Goal: Check status: Check status

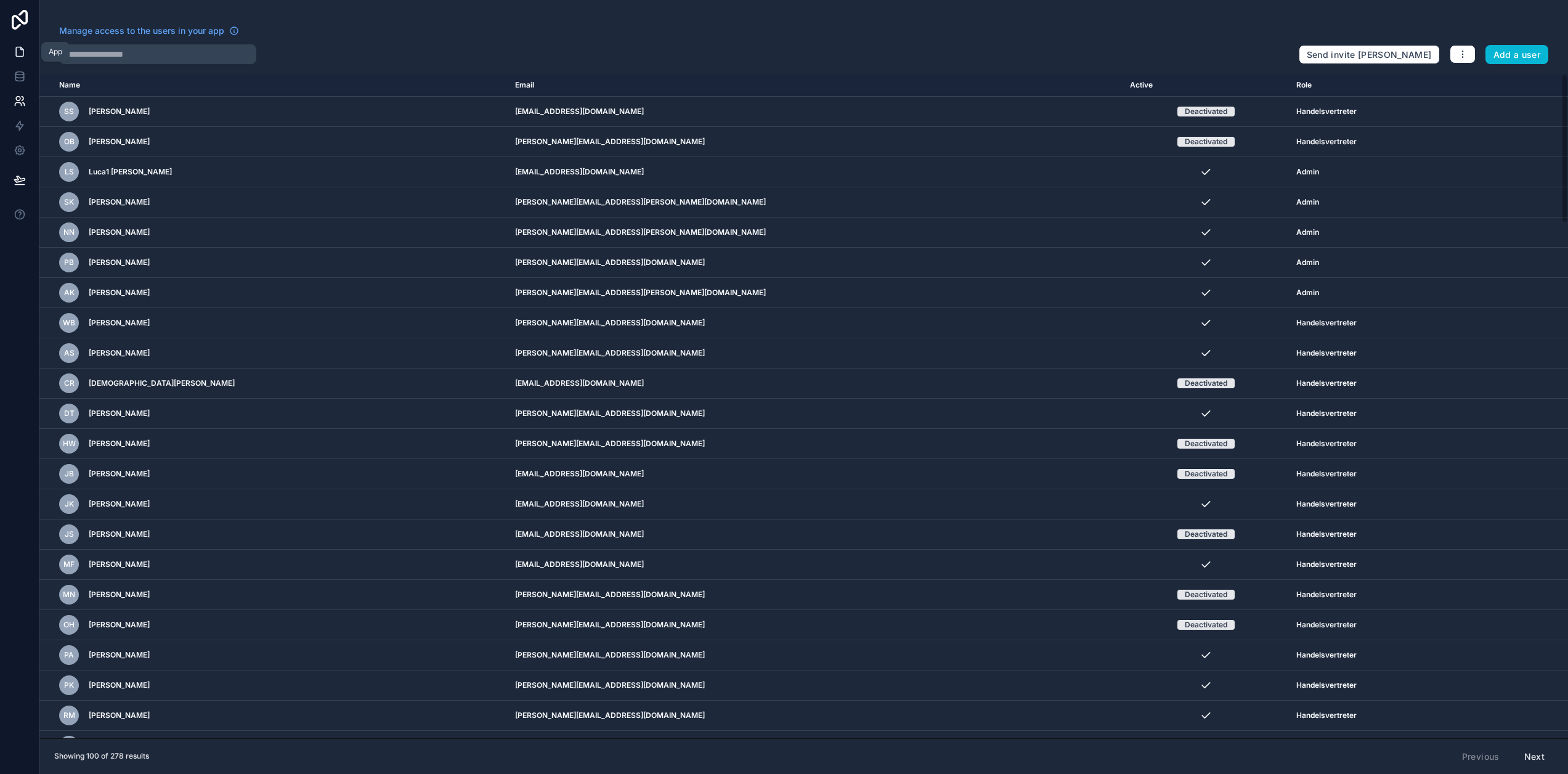
click at [21, 50] on icon at bounding box center [19, 51] width 12 height 12
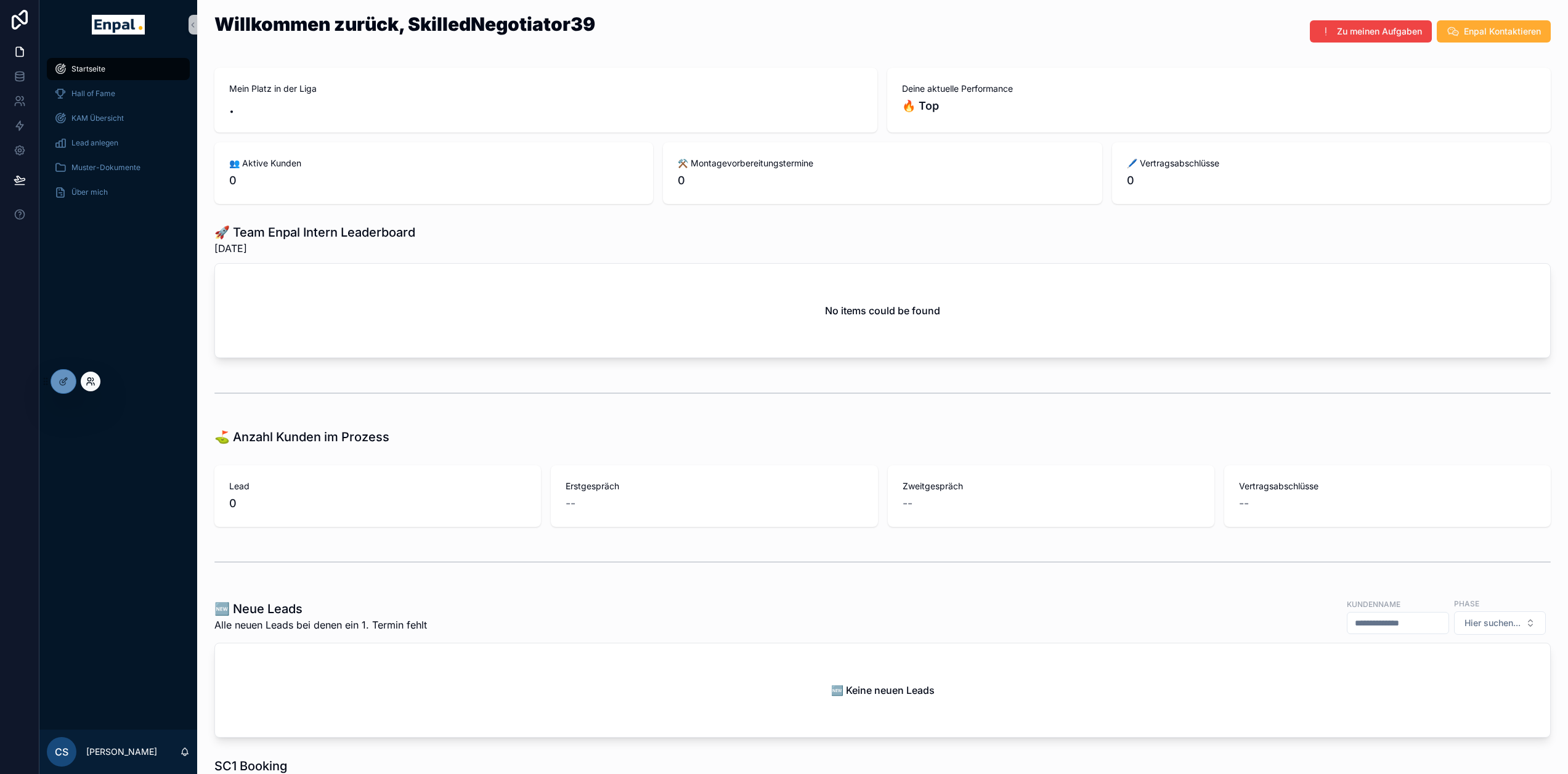
click at [88, 377] on icon at bounding box center [89, 379] width 3 height 3
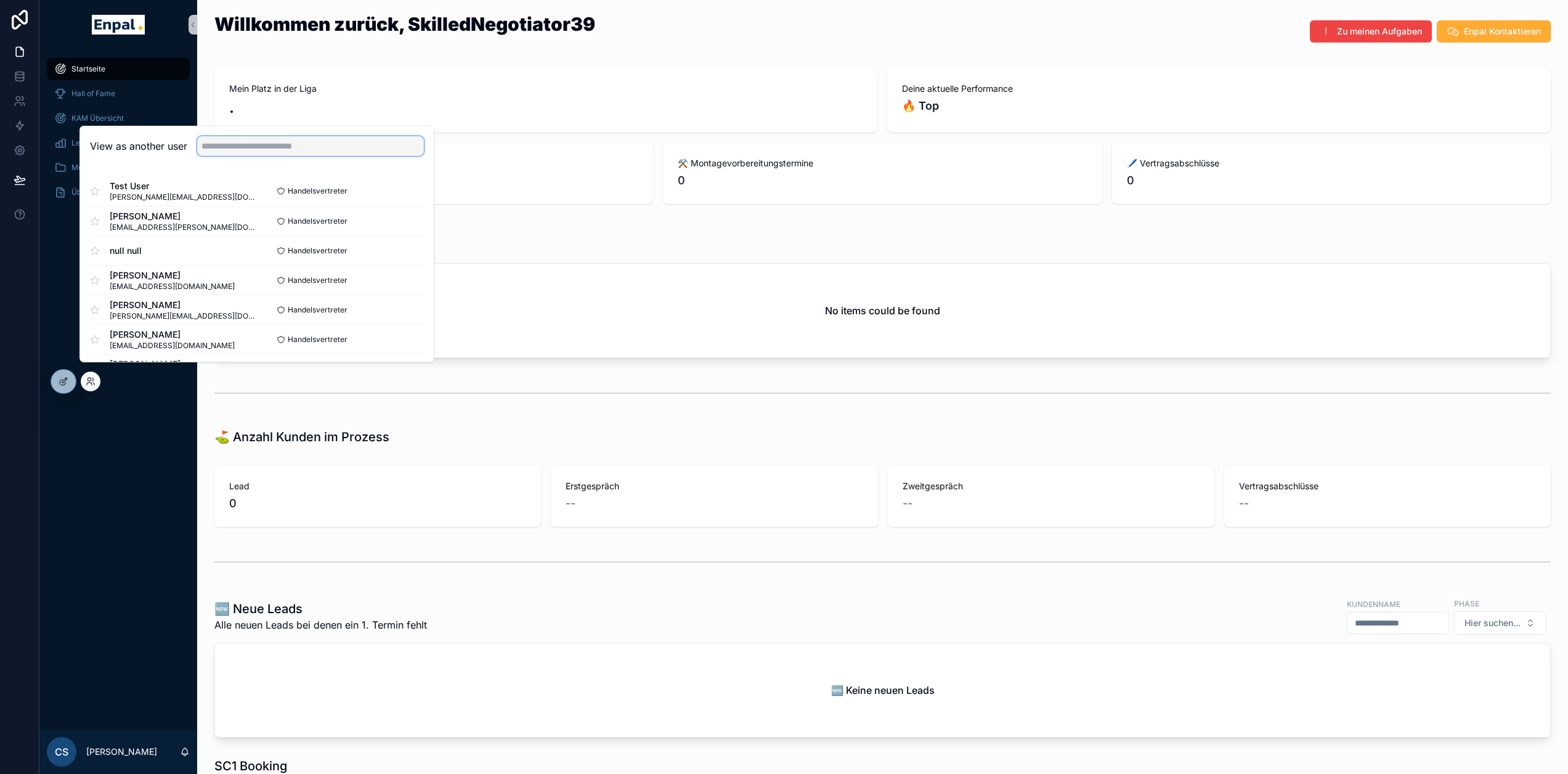
click at [232, 155] on input "text" at bounding box center [311, 146] width 227 height 20
type input "********"
click at [408, 230] on button "Select" at bounding box center [407, 221] width 32 height 18
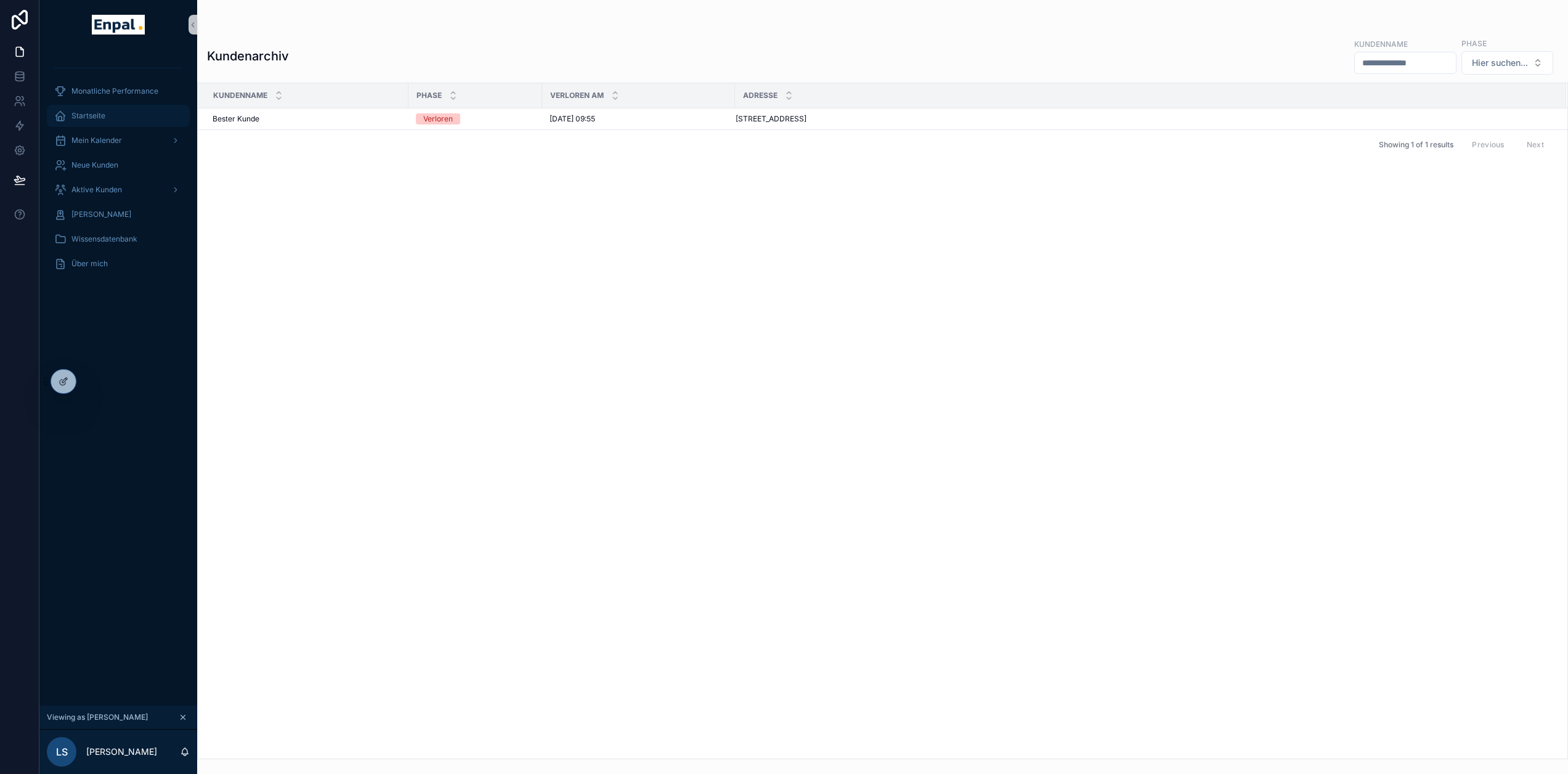
click at [110, 117] on div "Startseite" at bounding box center [118, 116] width 128 height 20
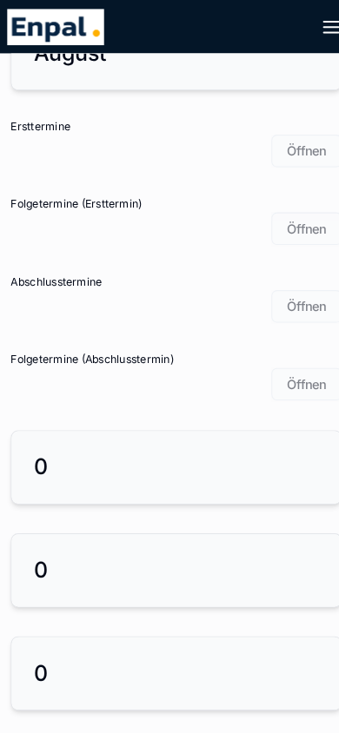
scroll to position [1946, 0]
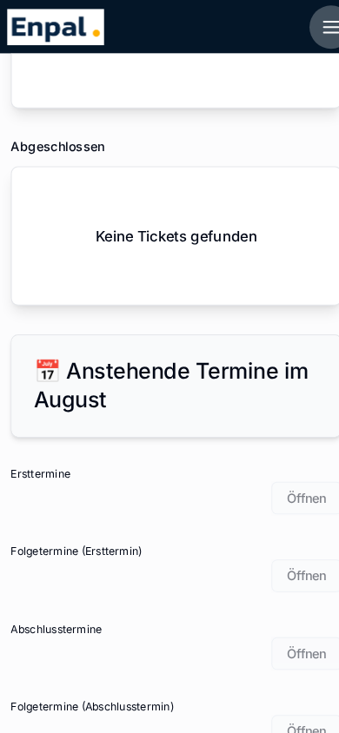
click at [314, 29] on icon "scrollable content" at bounding box center [318, 26] width 21 height 21
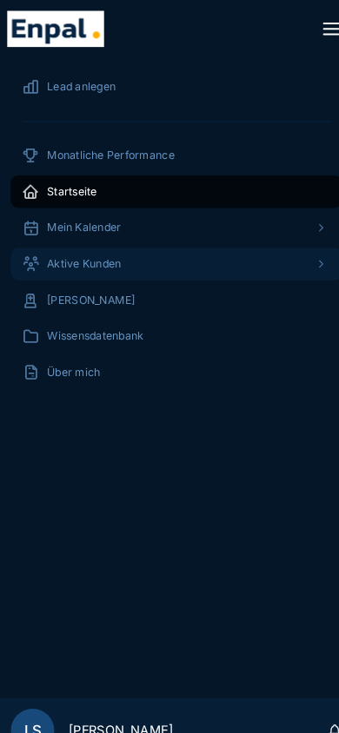
click at [124, 250] on div "Aktive Kunden" at bounding box center [169, 254] width 297 height 28
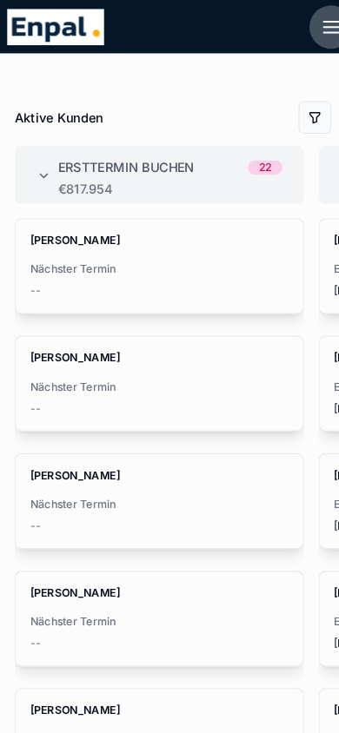
click at [315, 29] on icon "scrollable content" at bounding box center [318, 26] width 21 height 21
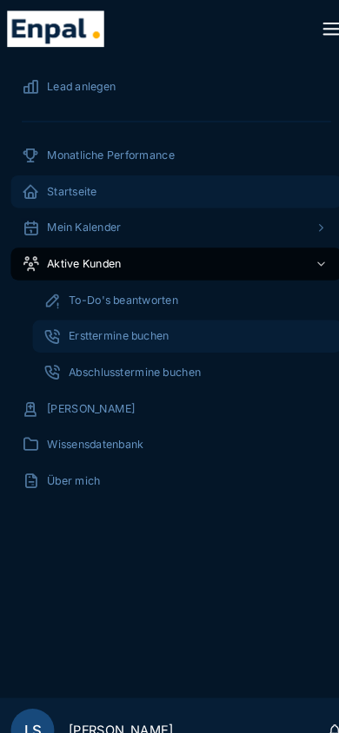
click at [113, 327] on span "Ersttermine buchen" at bounding box center [114, 323] width 96 height 14
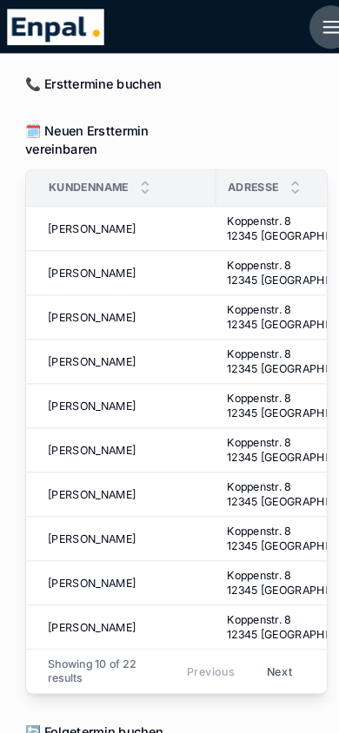
click at [316, 31] on icon "scrollable content" at bounding box center [318, 31] width 14 height 0
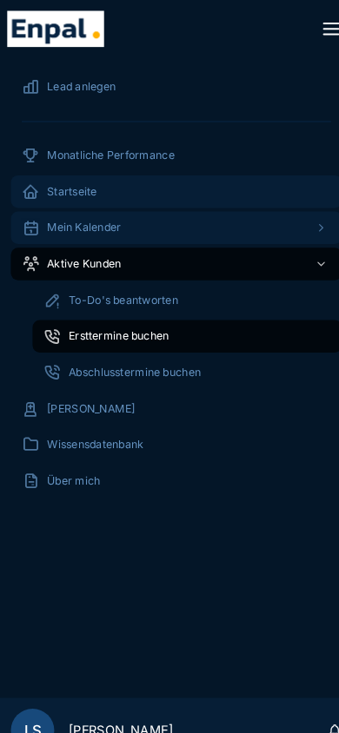
click at [116, 219] on div "Mein Kalender" at bounding box center [169, 219] width 297 height 28
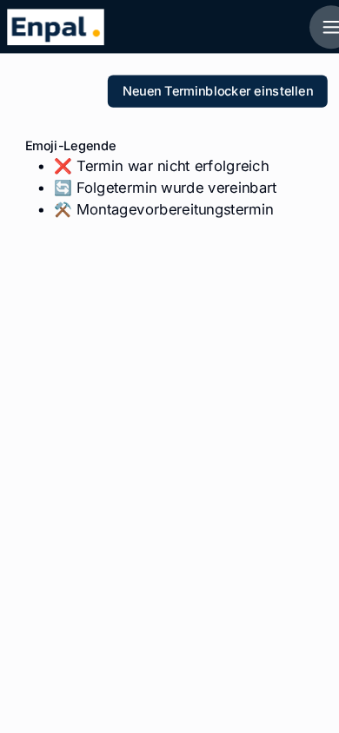
click at [319, 30] on icon "scrollable content" at bounding box center [318, 26] width 21 height 21
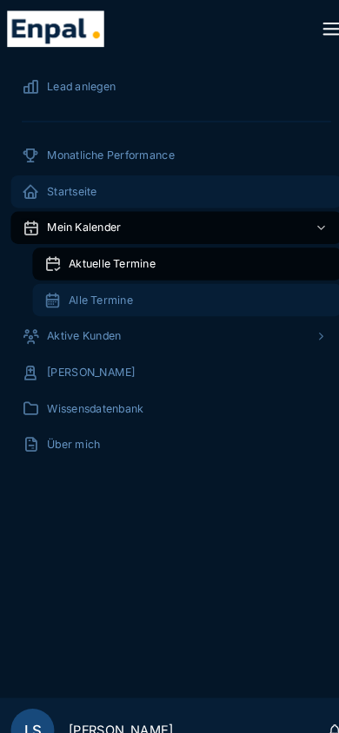
click at [103, 297] on div "Alle Termine" at bounding box center [180, 288] width 276 height 28
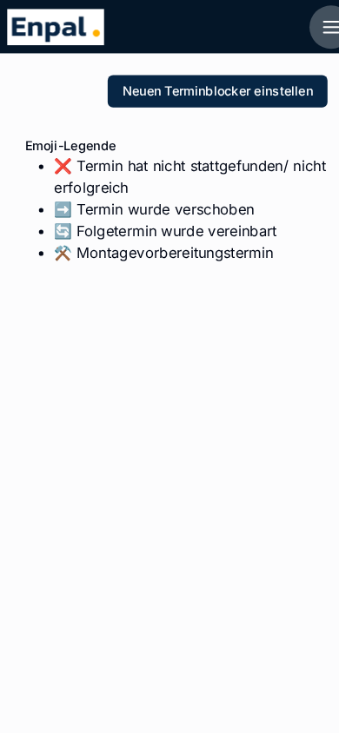
click at [316, 23] on icon "scrollable content" at bounding box center [318, 26] width 21 height 21
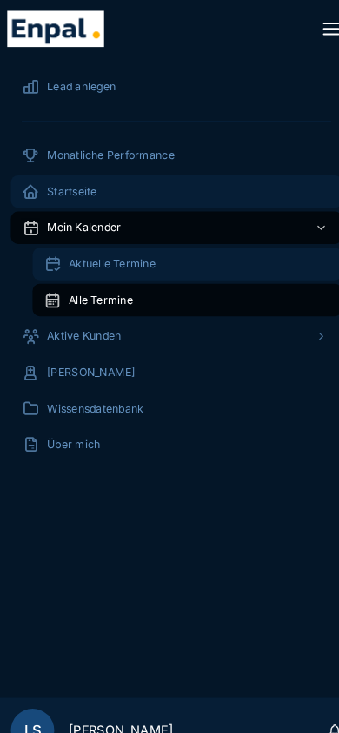
click at [122, 250] on span "Aktuelle Termine" at bounding box center [107, 254] width 83 height 14
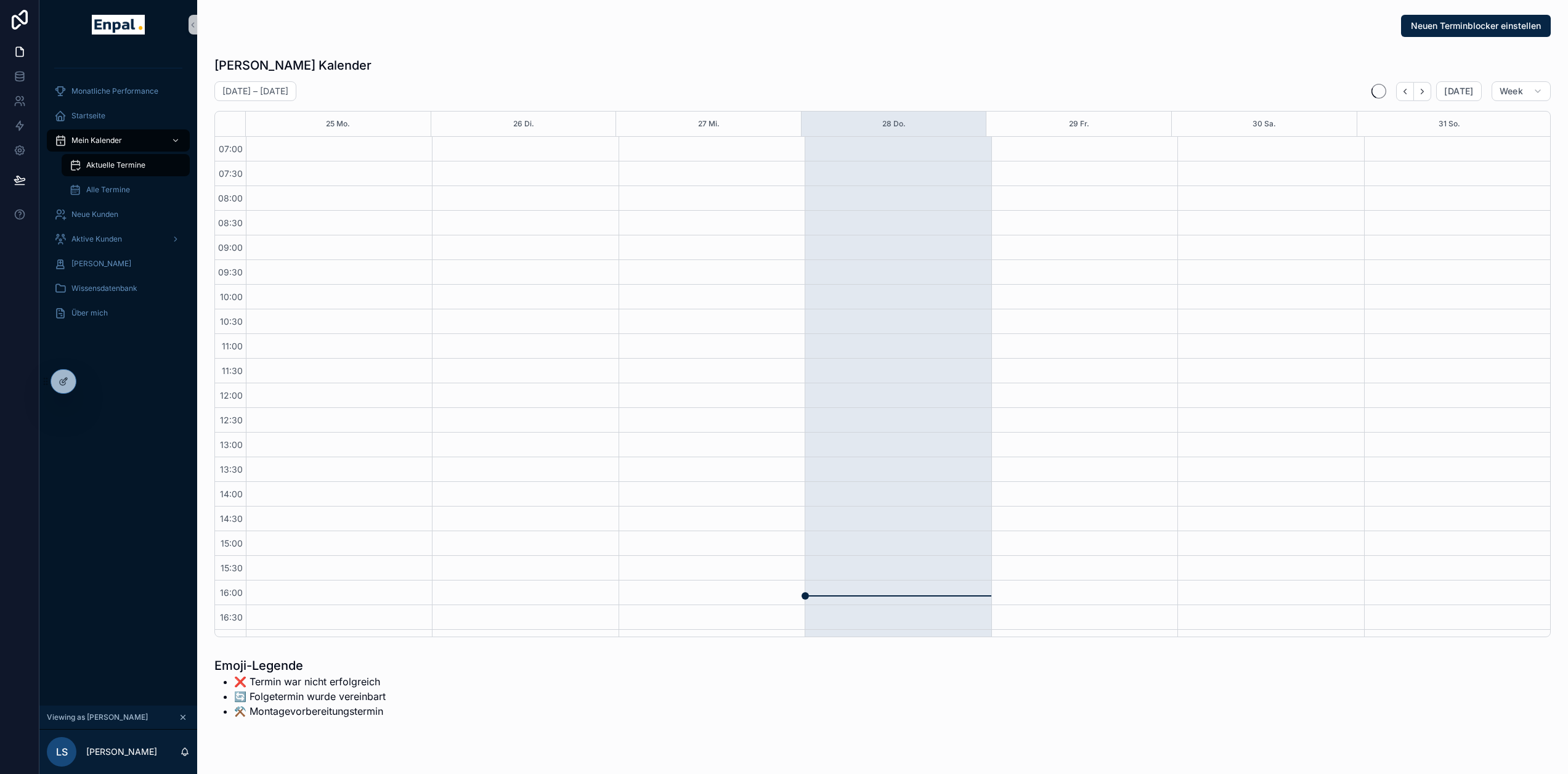
scroll to position [233, 0]
click at [116, 486] on div "Monatliche Performance Startseite Mein Kalender Aktuelle Termine Alle Termine N…" at bounding box center [118, 377] width 157 height 656
click at [113, 480] on div "Monatliche Performance Startseite Mein Kalender Aktuelle Termine Alle Termine N…" at bounding box center [118, 377] width 157 height 656
click at [124, 482] on div "Monatliche Performance Startseite Mein Kalender Aktuelle Termine Alle Termine N…" at bounding box center [118, 377] width 157 height 656
click at [129, 87] on span "Monatliche Performance" at bounding box center [115, 92] width 87 height 10
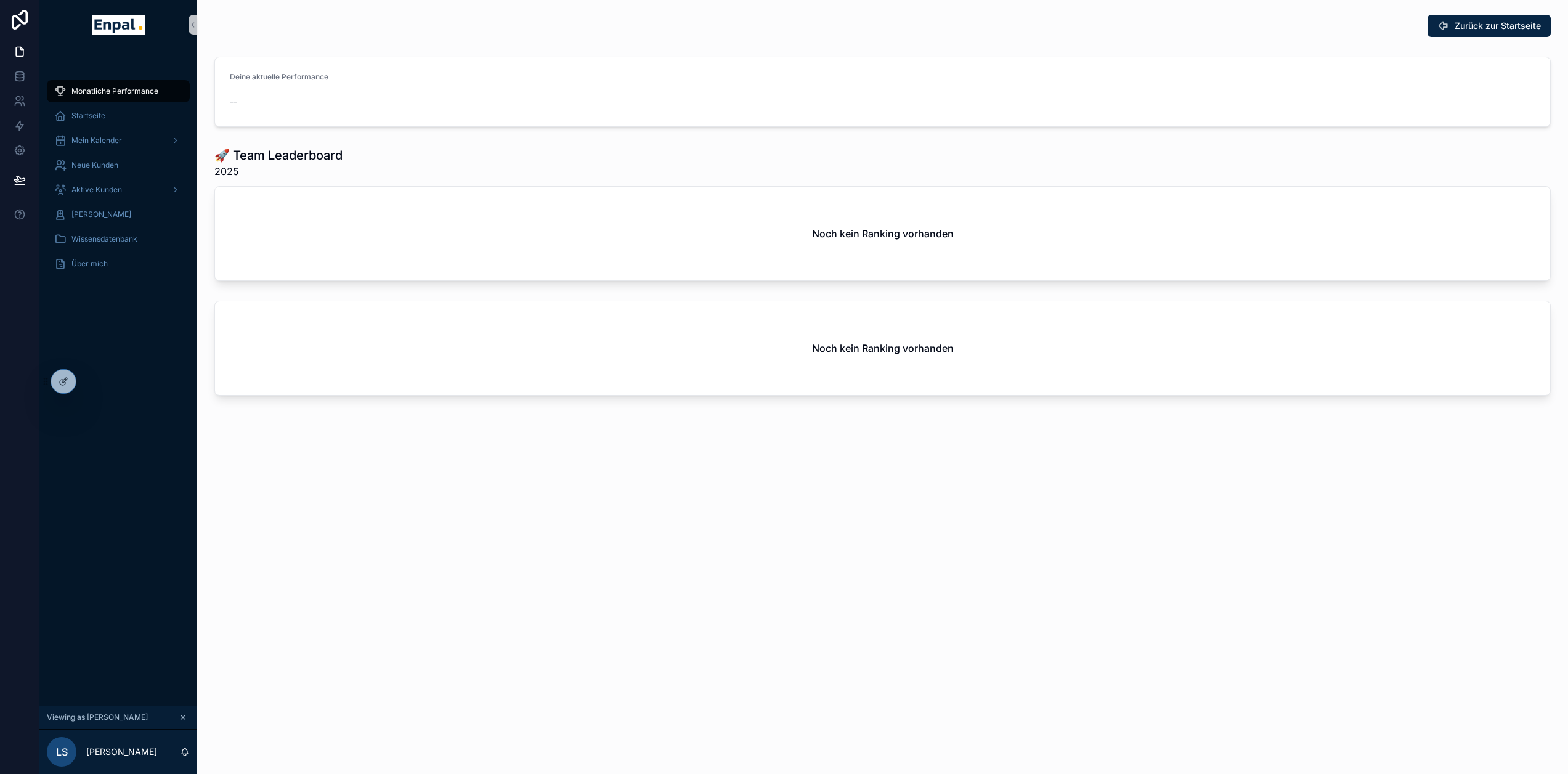
click at [754, 507] on div "Zurück zur Startseite Deine aktuelle Performance -- 🚀 Team Leaderboard 2025 Noc…" at bounding box center [882, 387] width 1371 height 774
click at [117, 165] on span "Neue Kunden" at bounding box center [95, 165] width 47 height 10
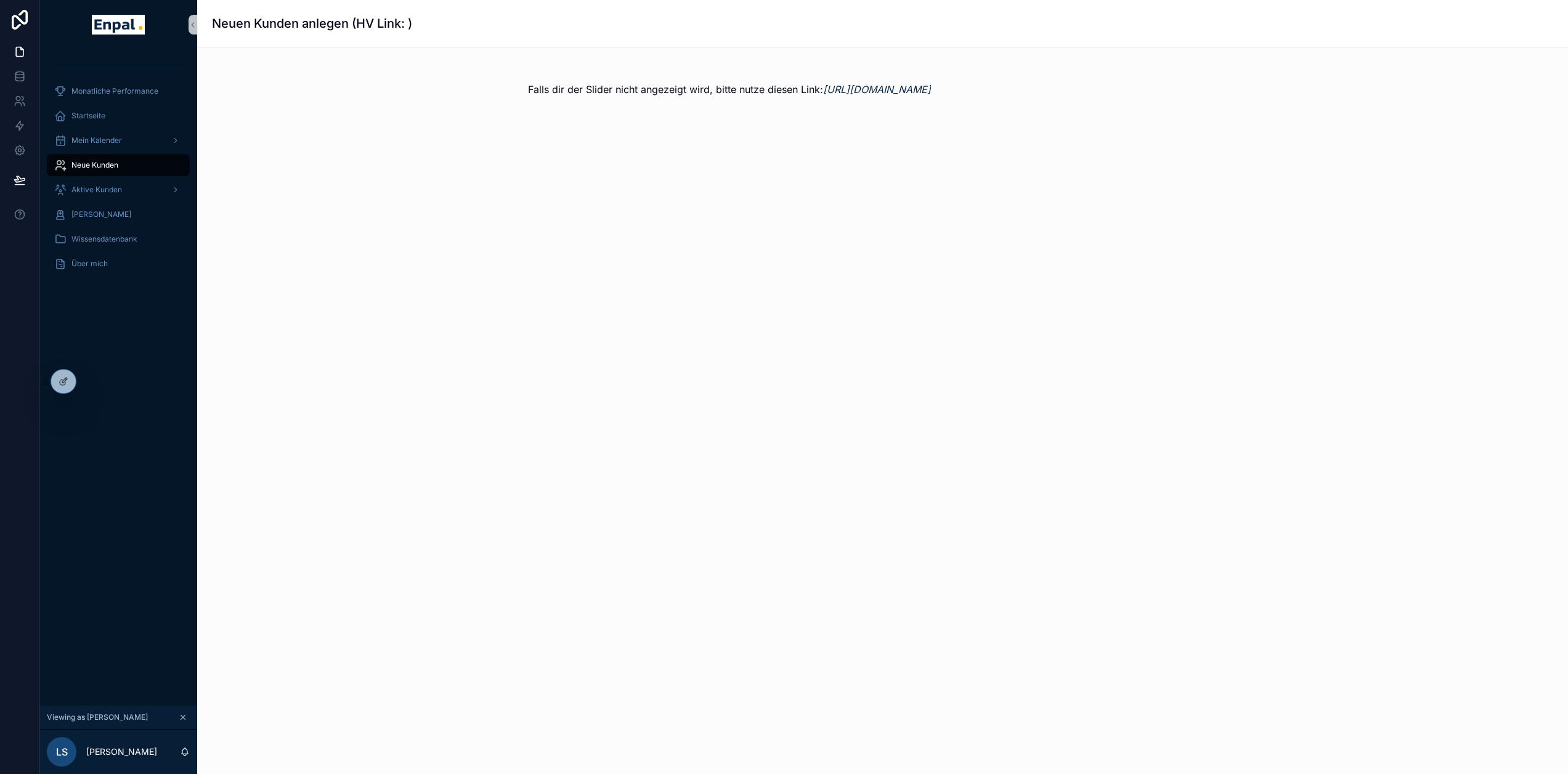
click at [491, 138] on div "Falls dir der Slider nicht angezeigt wird, bitte nutze diesen Link: [URL][DOMAI…" at bounding box center [882, 118] width 1371 height 140
click at [87, 378] on icon at bounding box center [91, 382] width 10 height 10
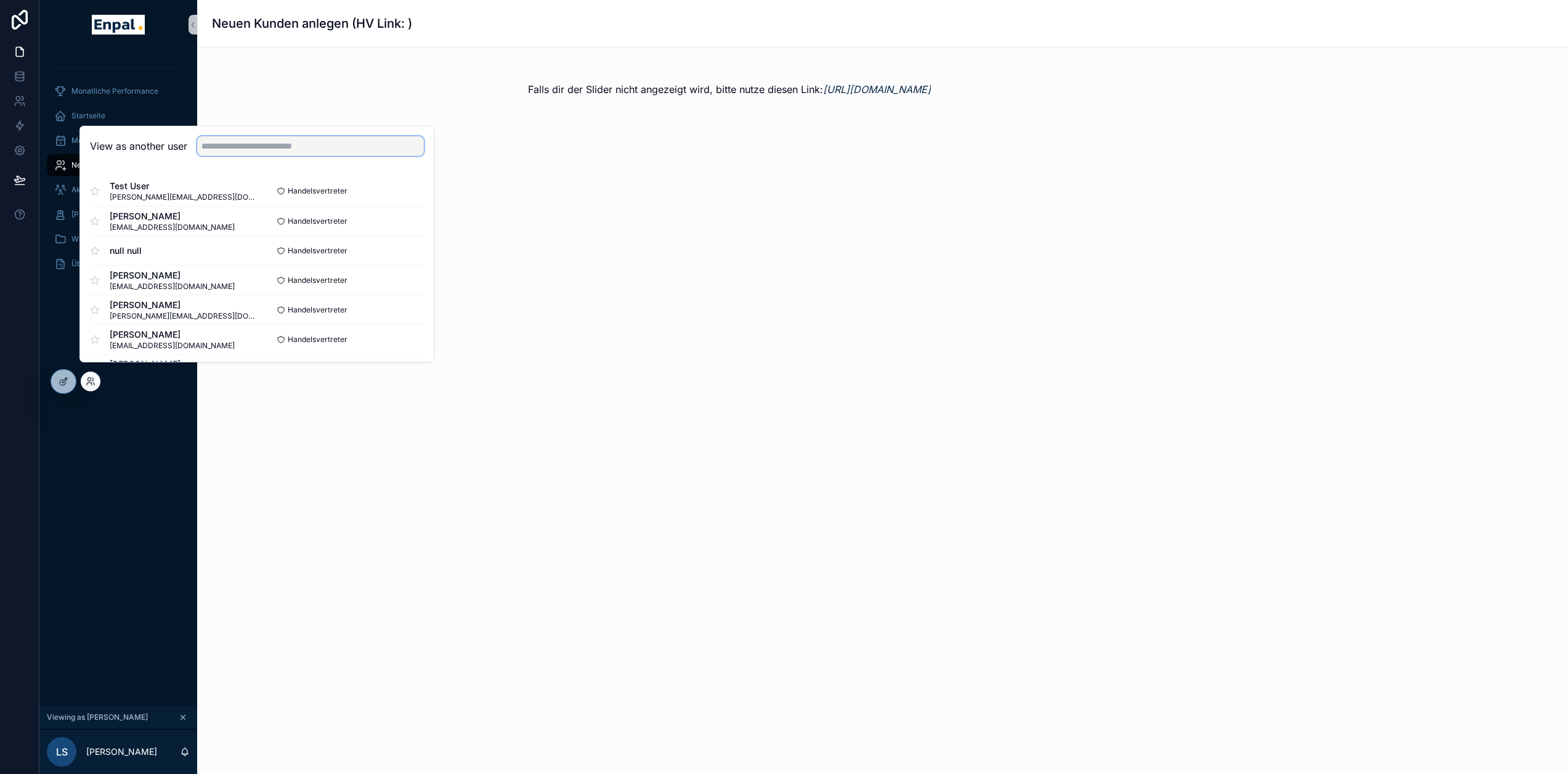
click at [226, 156] on input "text" at bounding box center [311, 146] width 227 height 20
type input "*"
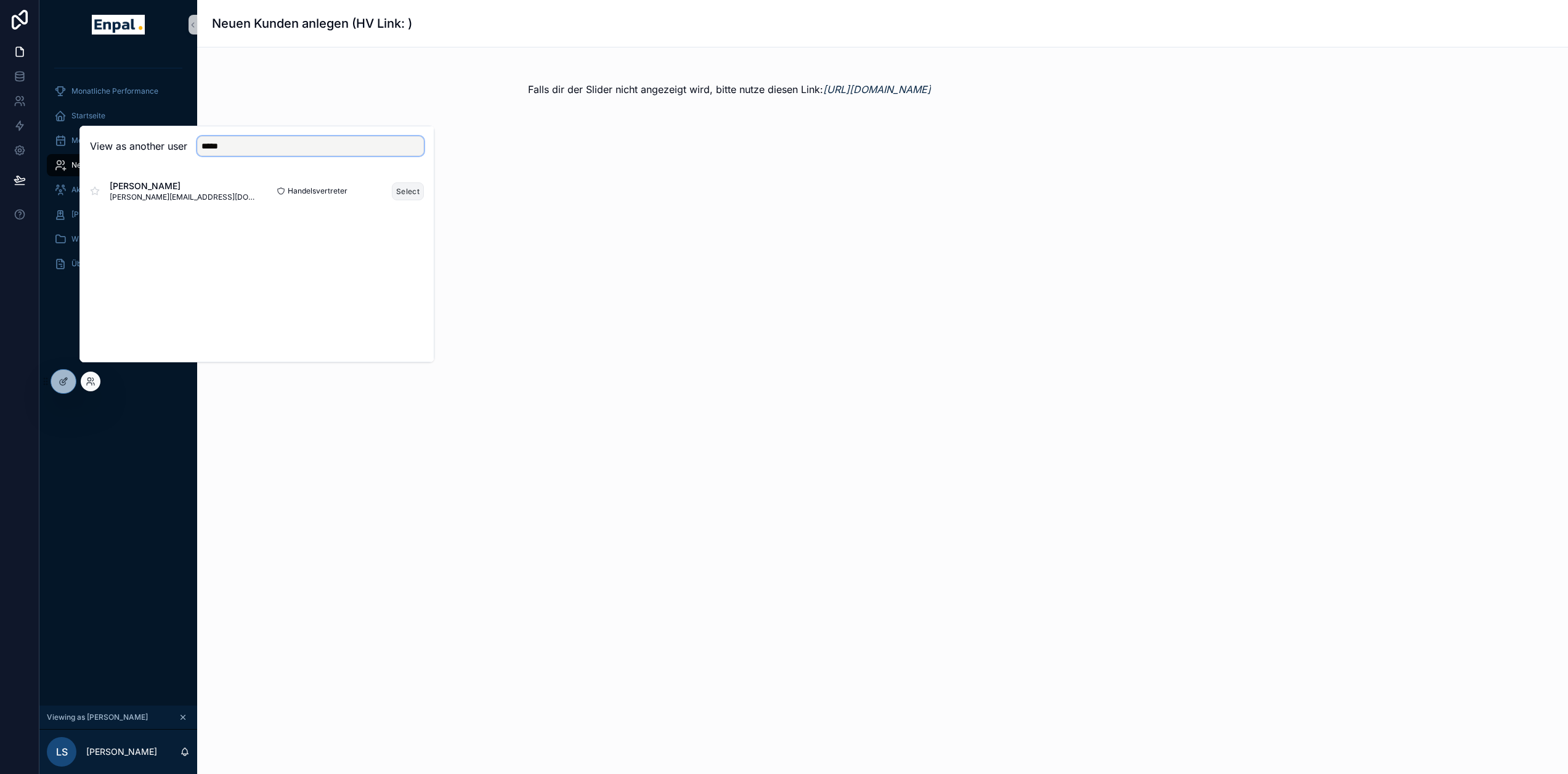
type input "*****"
click at [398, 200] on button "Select" at bounding box center [407, 191] width 32 height 18
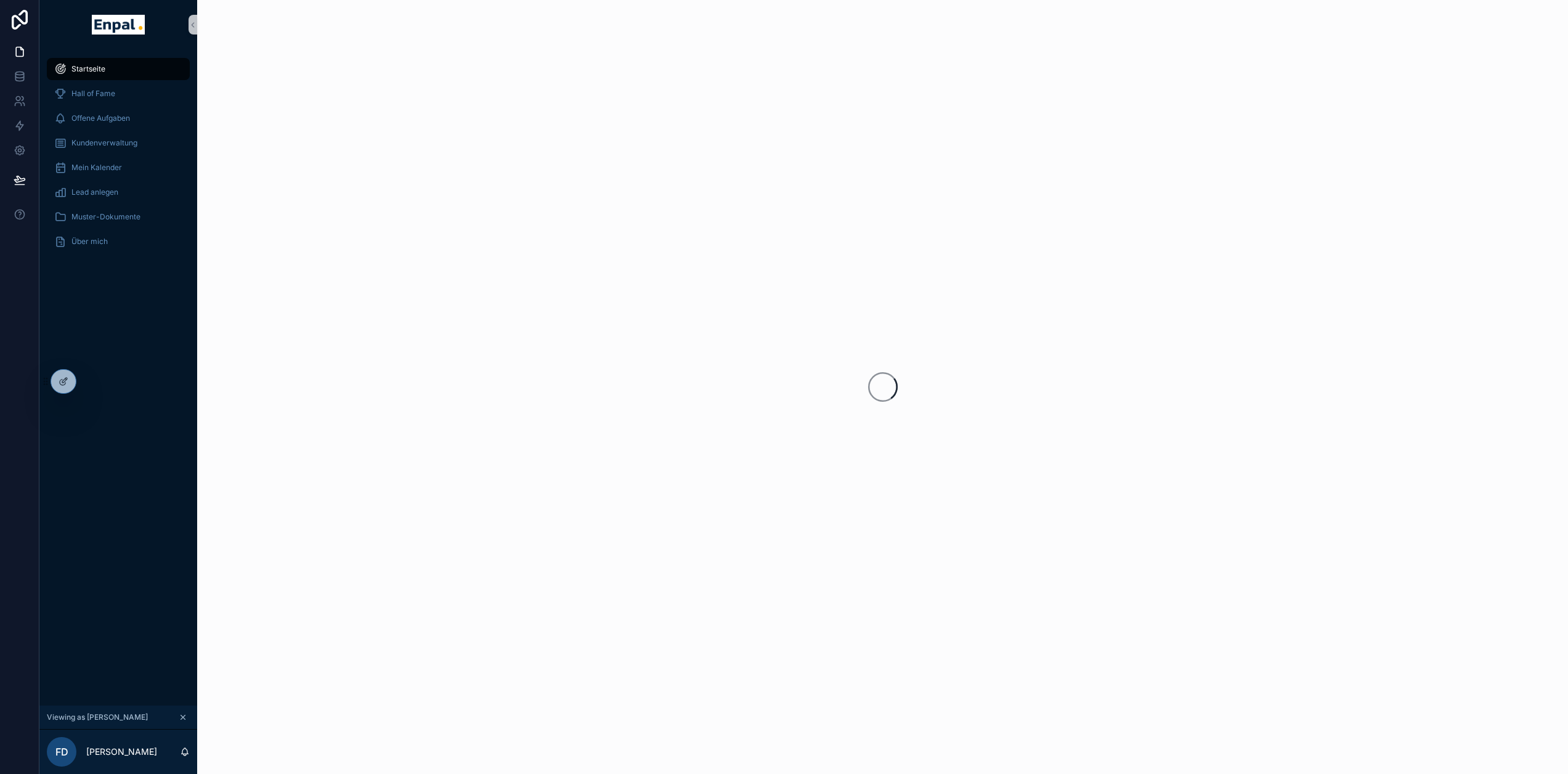
click at [180, 722] on icon "scrollable content" at bounding box center [183, 717] width 9 height 9
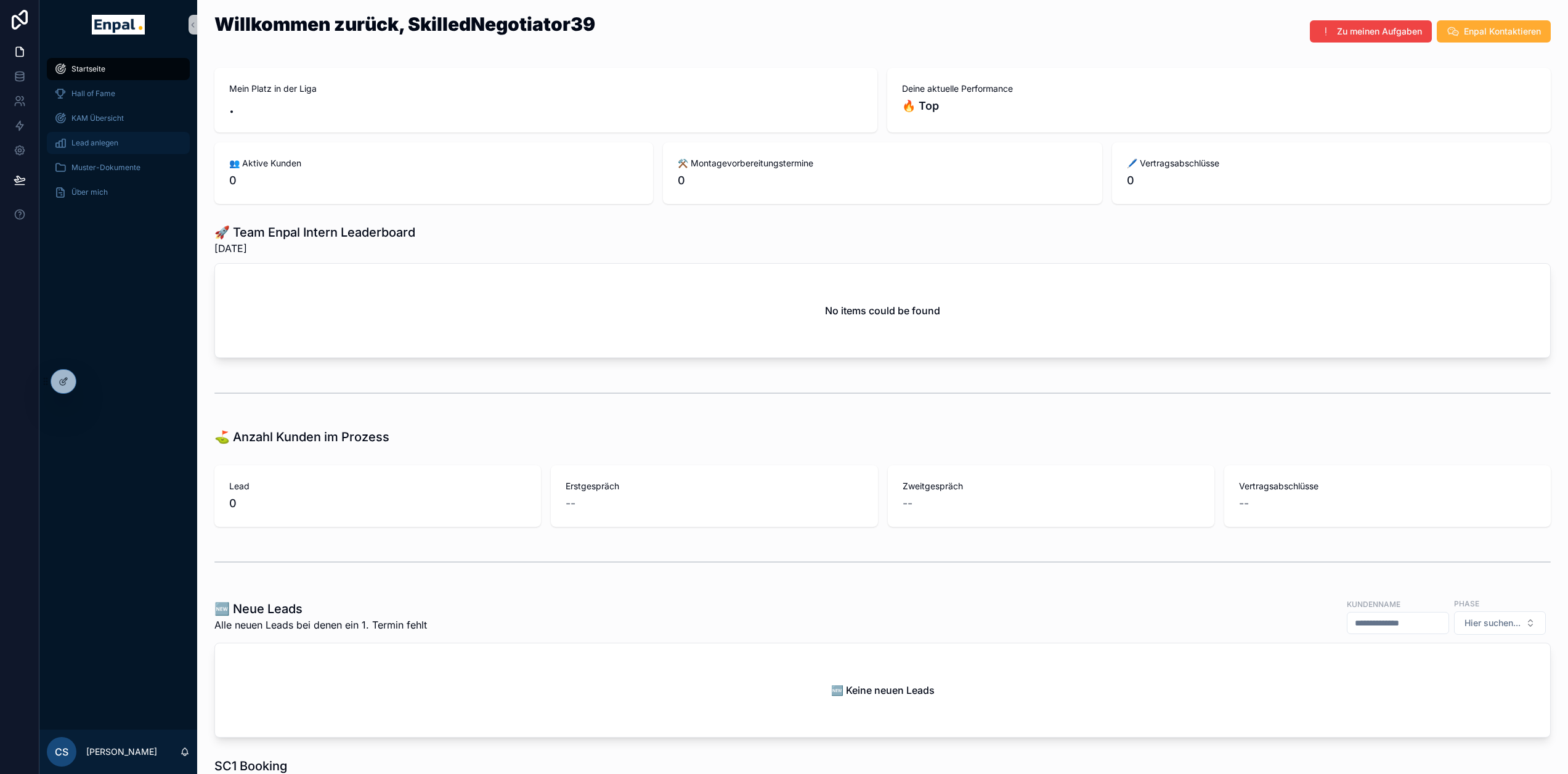
click at [116, 145] on span "Lead anlegen" at bounding box center [95, 143] width 47 height 10
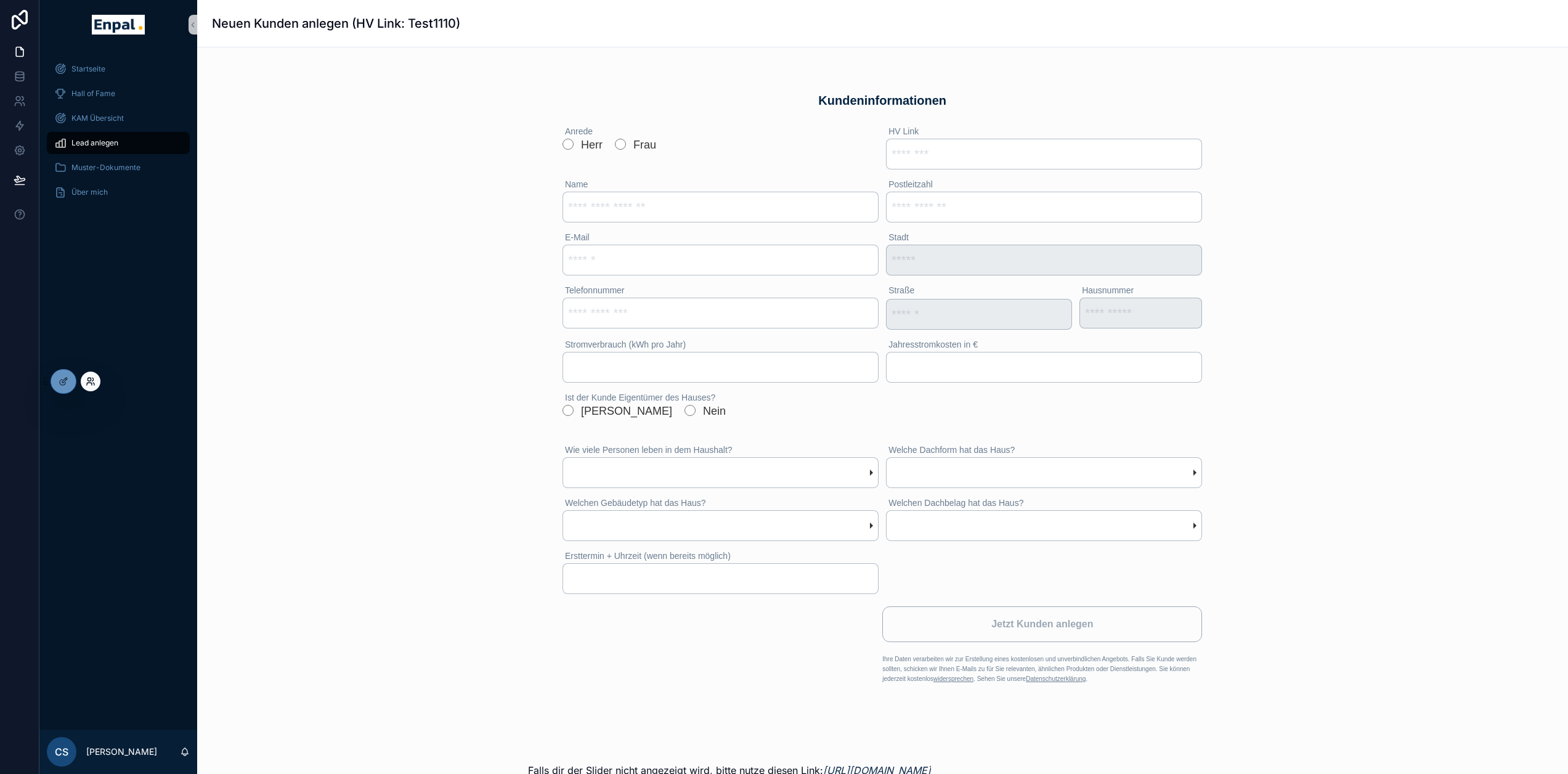
click at [90, 380] on icon at bounding box center [91, 382] width 10 height 10
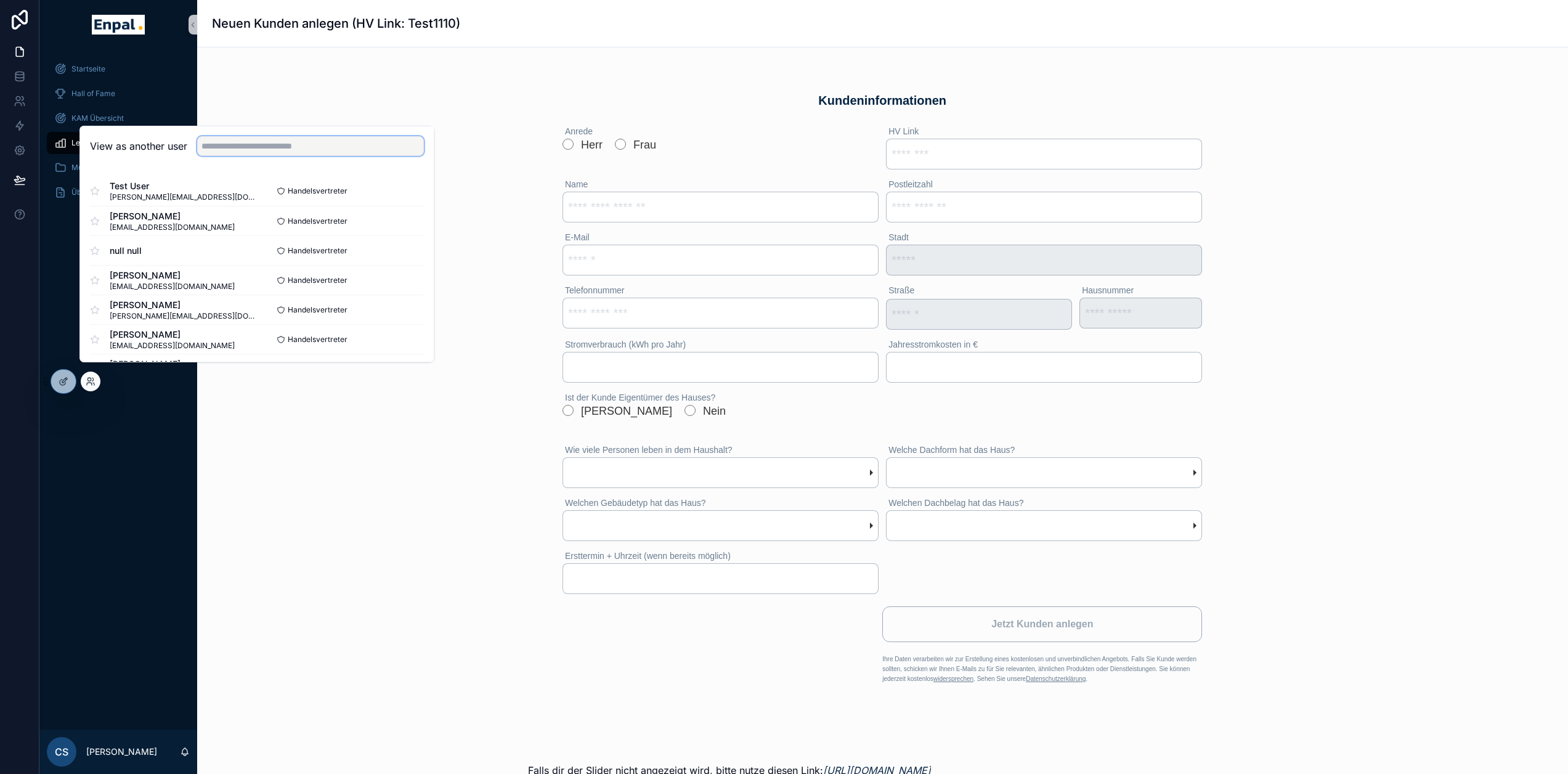
click at [235, 154] on input "text" at bounding box center [311, 146] width 227 height 20
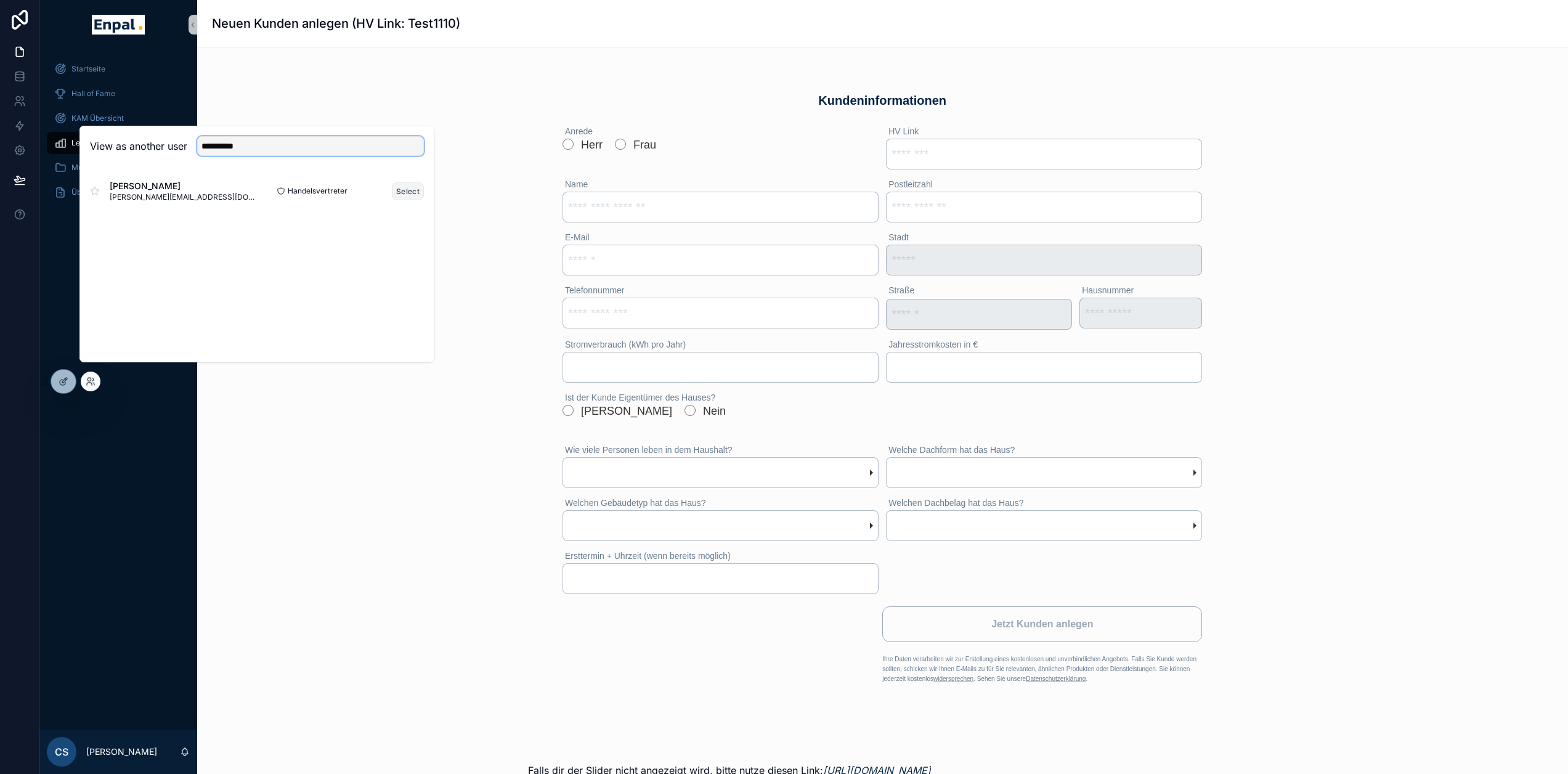
type input "**********"
click at [413, 200] on button "Select" at bounding box center [407, 191] width 32 height 18
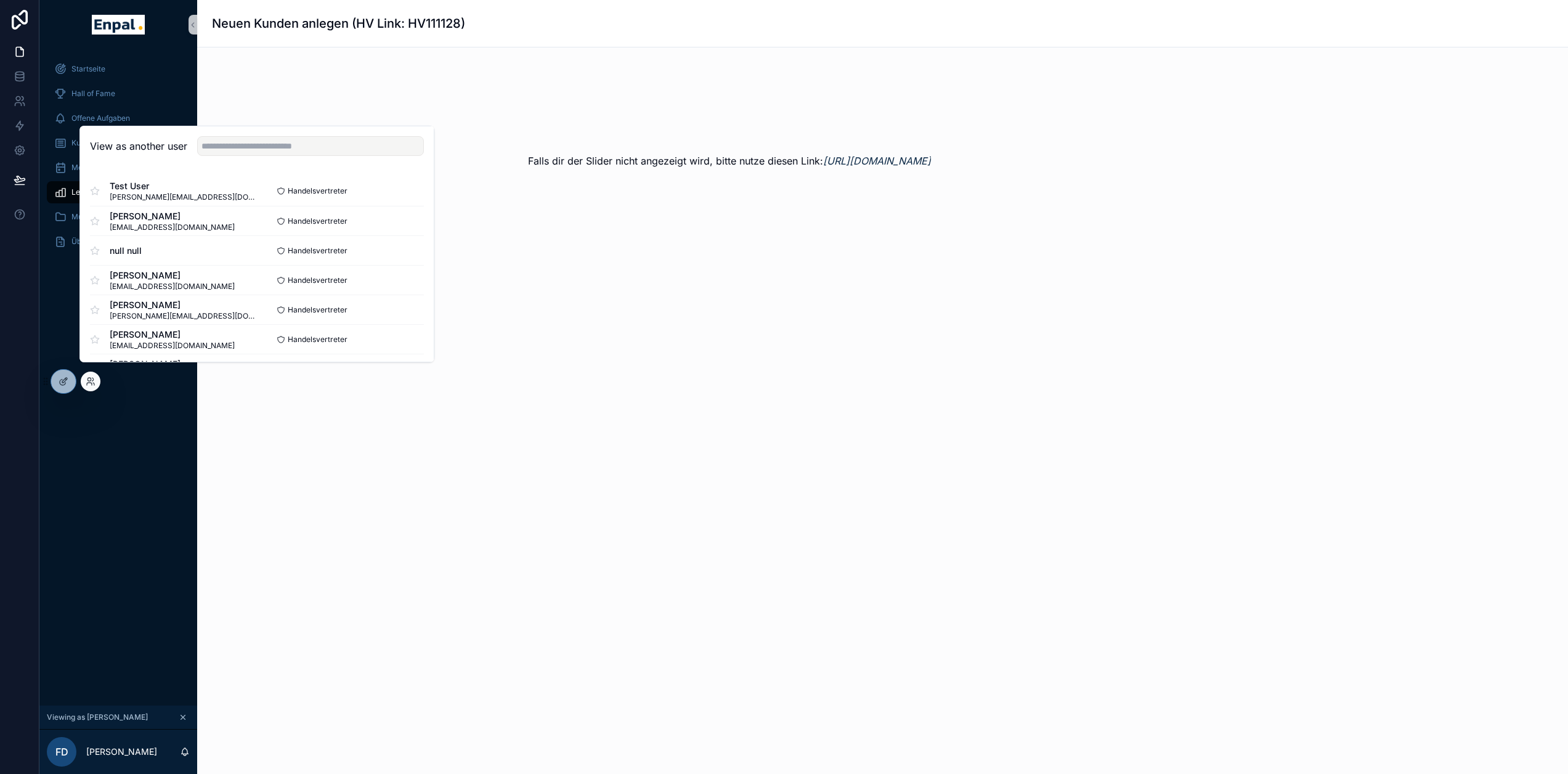
click at [344, 71] on div "Falls dir der Slider nicht angezeigt wird, bitte nutze diesen Link: [URL][DOMAI…" at bounding box center [882, 123] width 1371 height 150
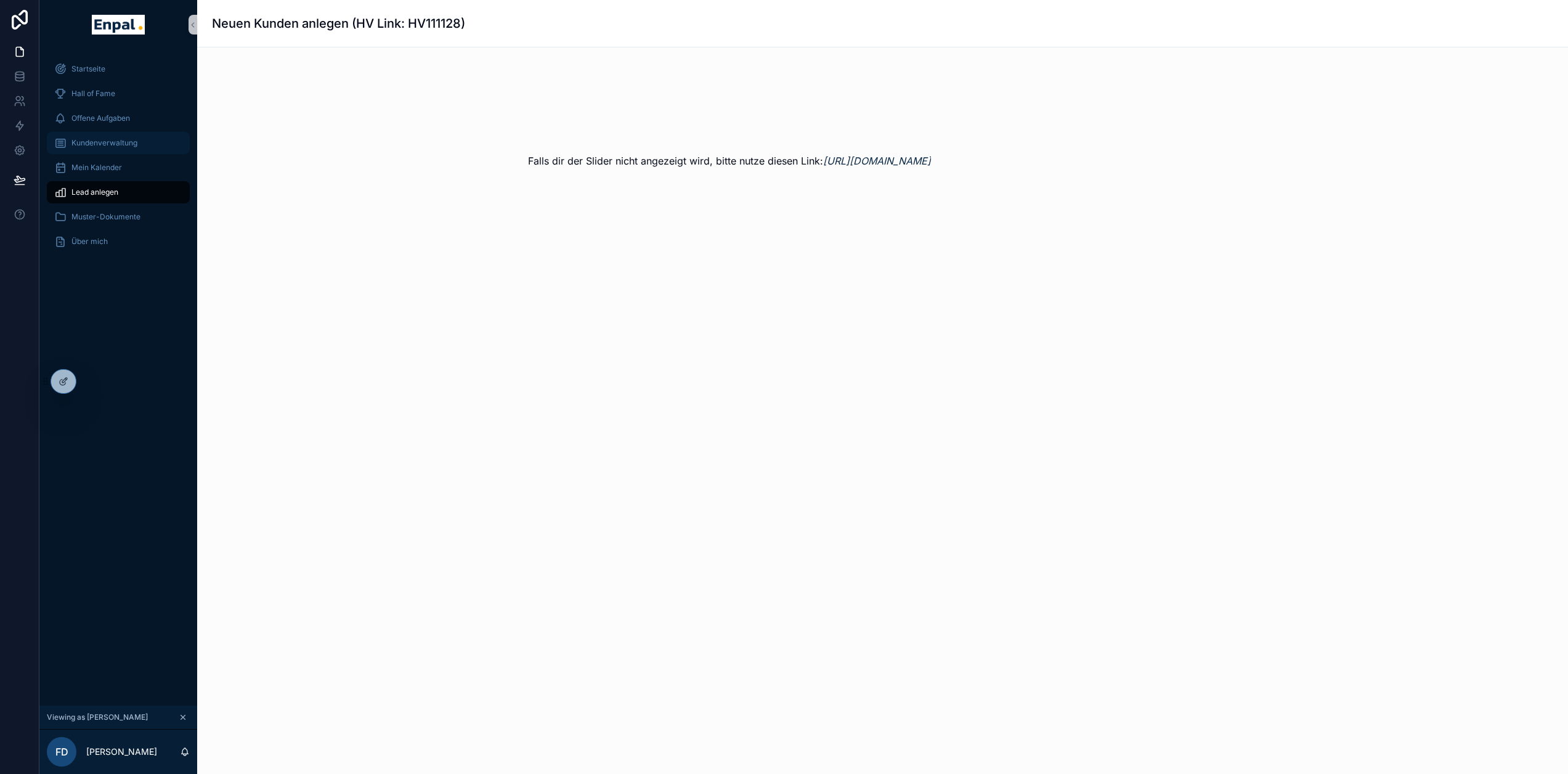
click at [121, 138] on div "Kundenverwaltung" at bounding box center [118, 143] width 128 height 20
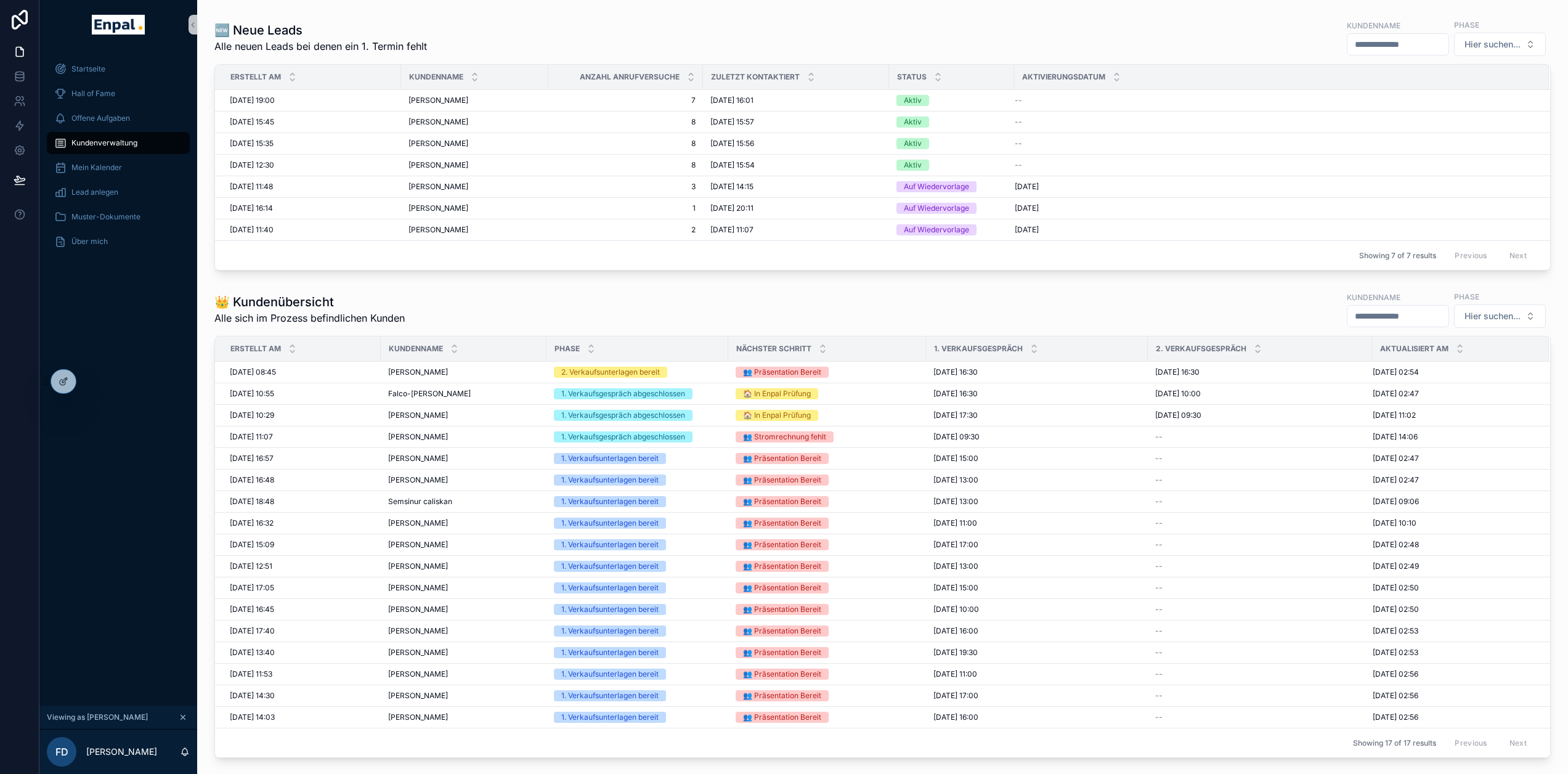
scroll to position [370, 0]
click at [500, 367] on div "Hans-Peter Bielefeldt Hans-Peter Bielefeldt" at bounding box center [463, 372] width 151 height 10
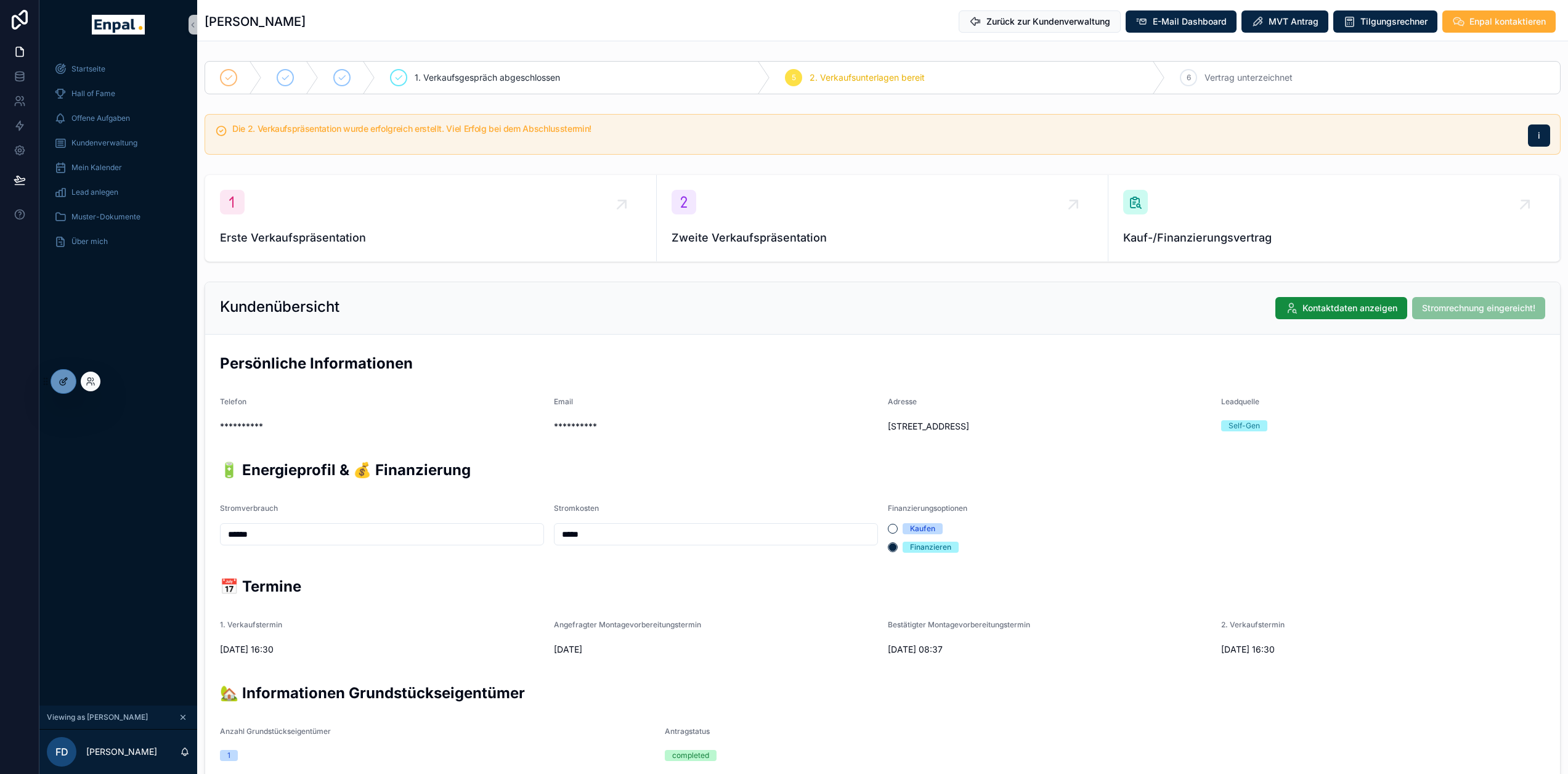
click at [64, 376] on div at bounding box center [63, 381] width 25 height 23
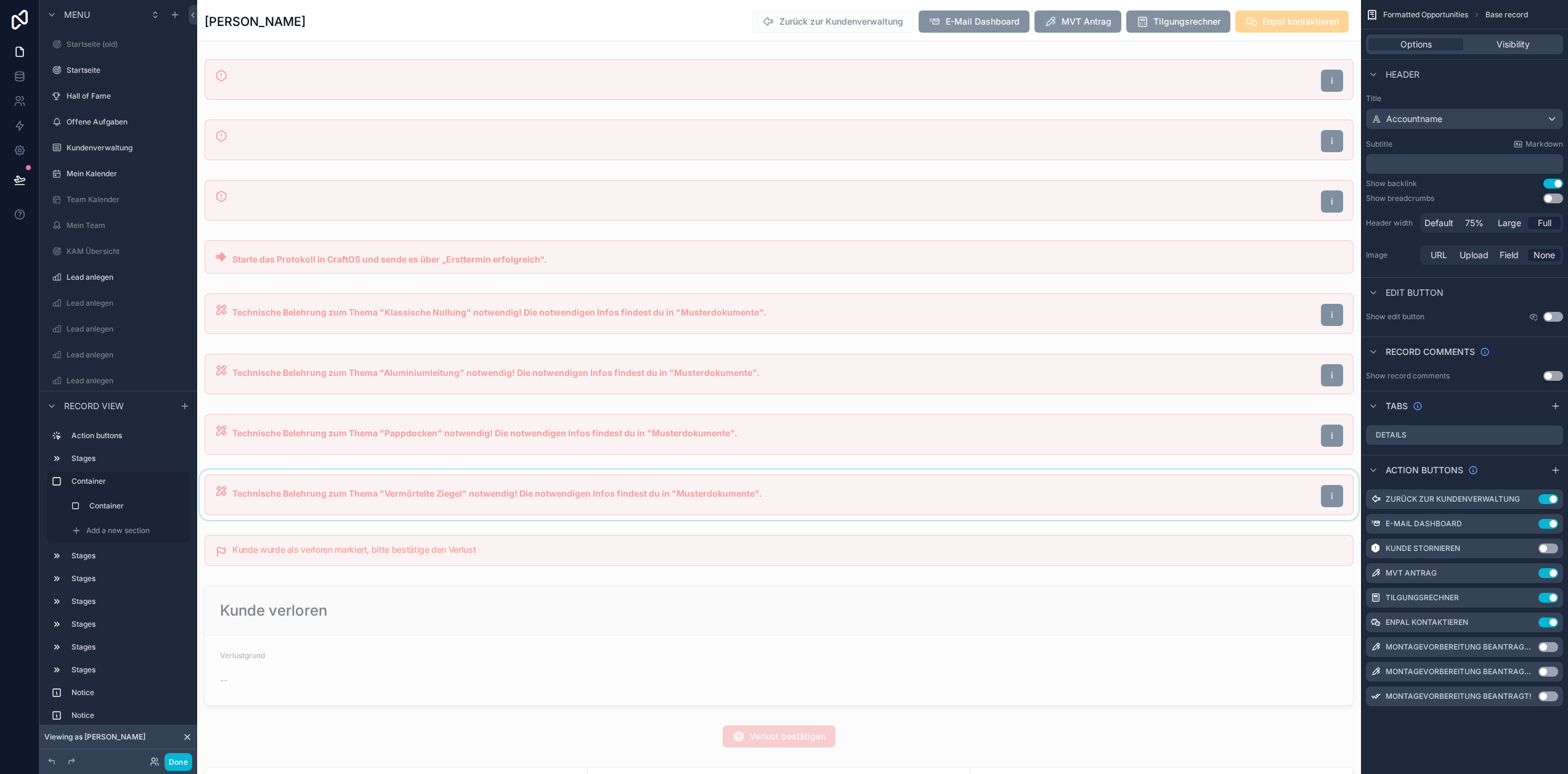
scroll to position [863, 0]
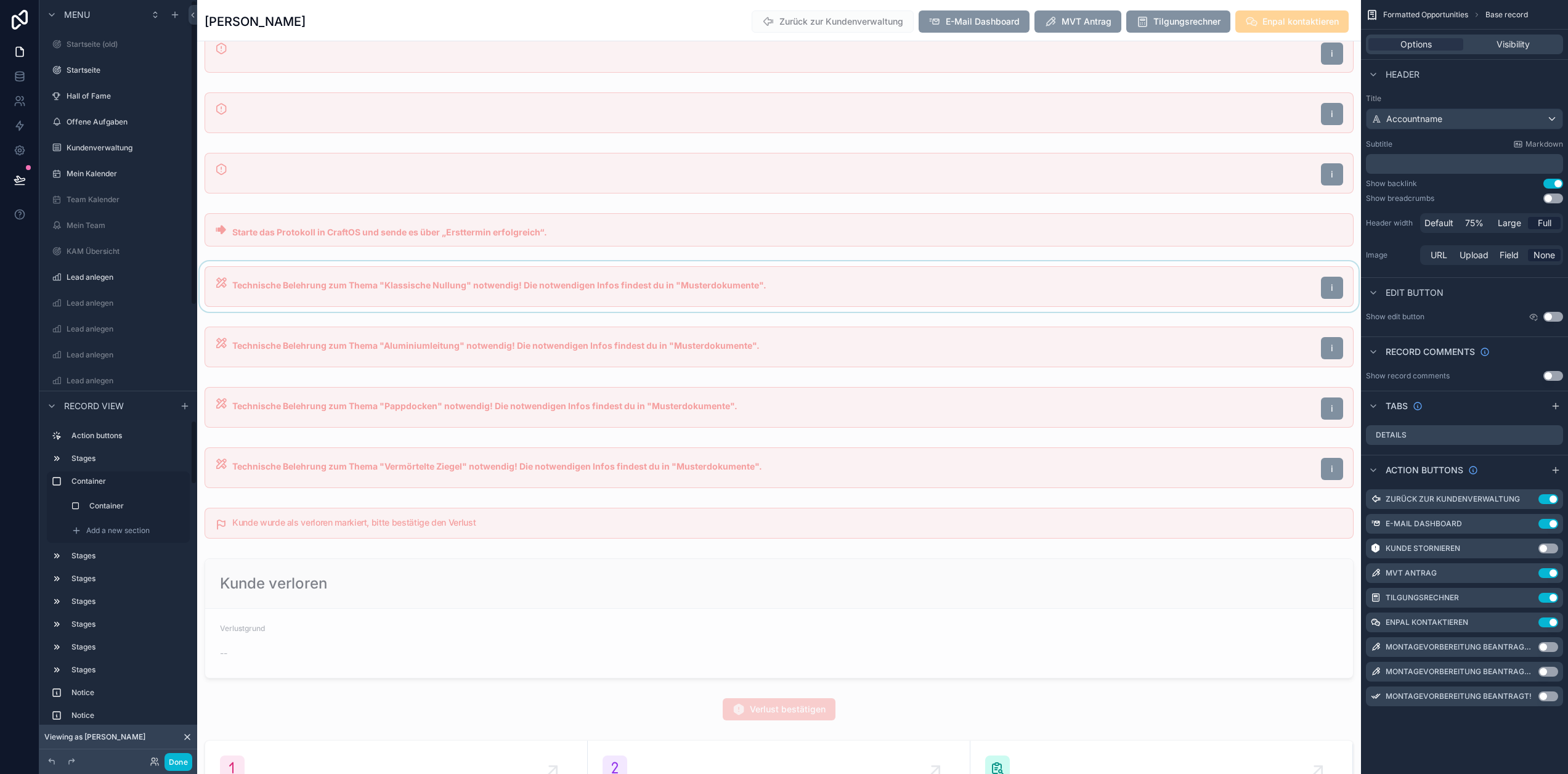
click at [792, 291] on div "scrollable content" at bounding box center [779, 286] width 1164 height 50
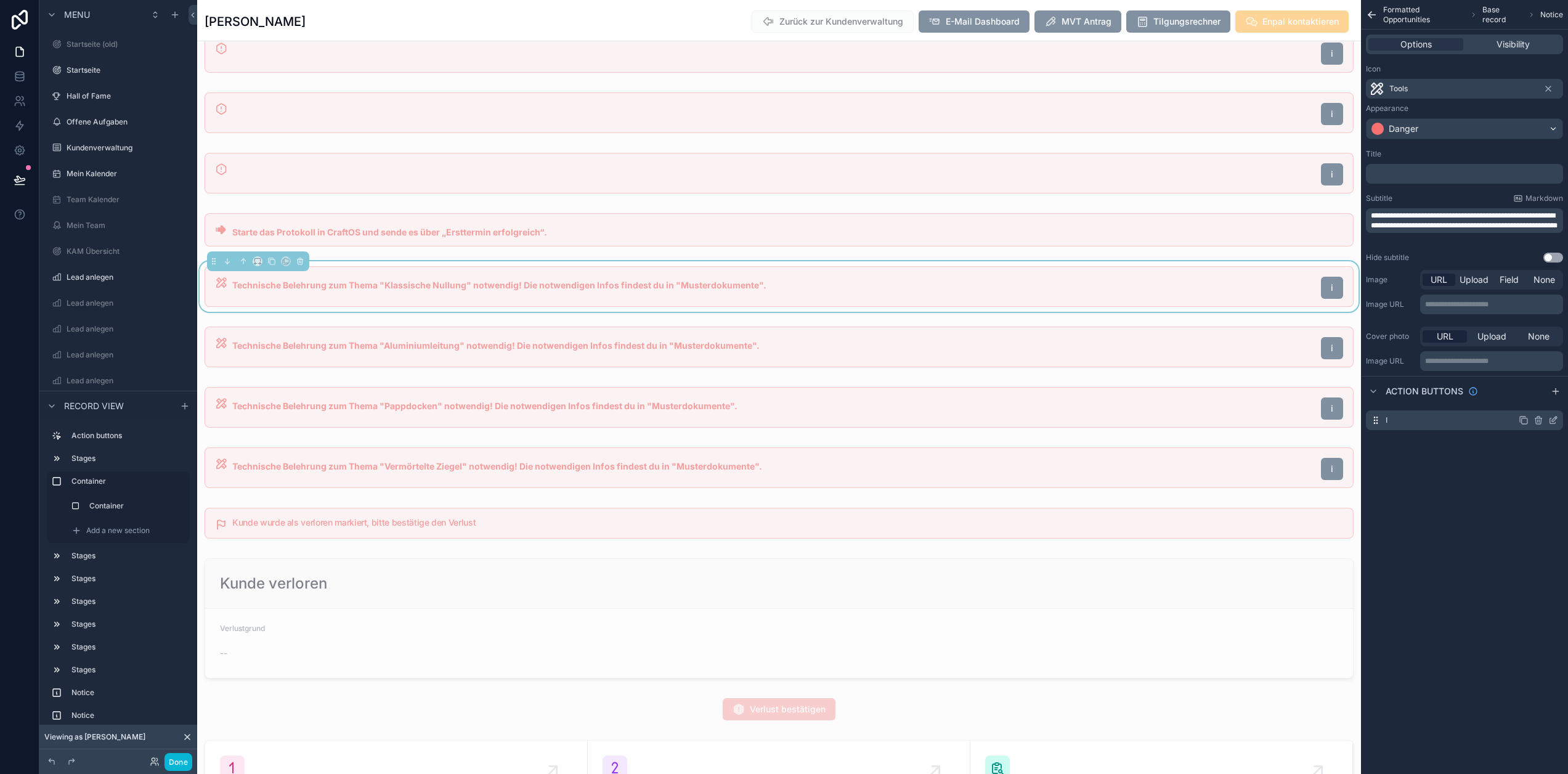
click at [1558, 421] on icon "scrollable content" at bounding box center [1553, 420] width 10 height 10
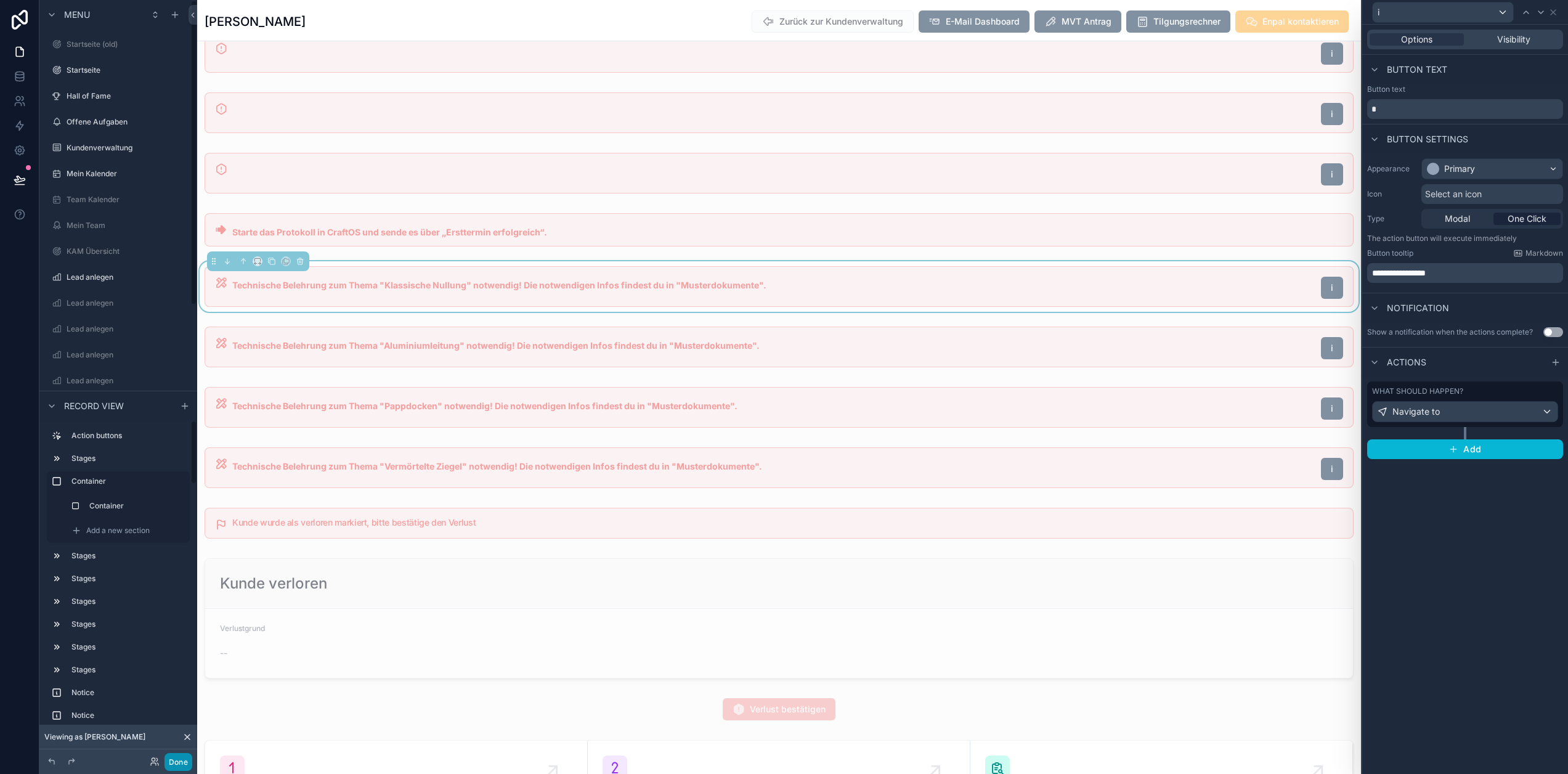
click at [176, 763] on button "Done" at bounding box center [178, 761] width 28 height 18
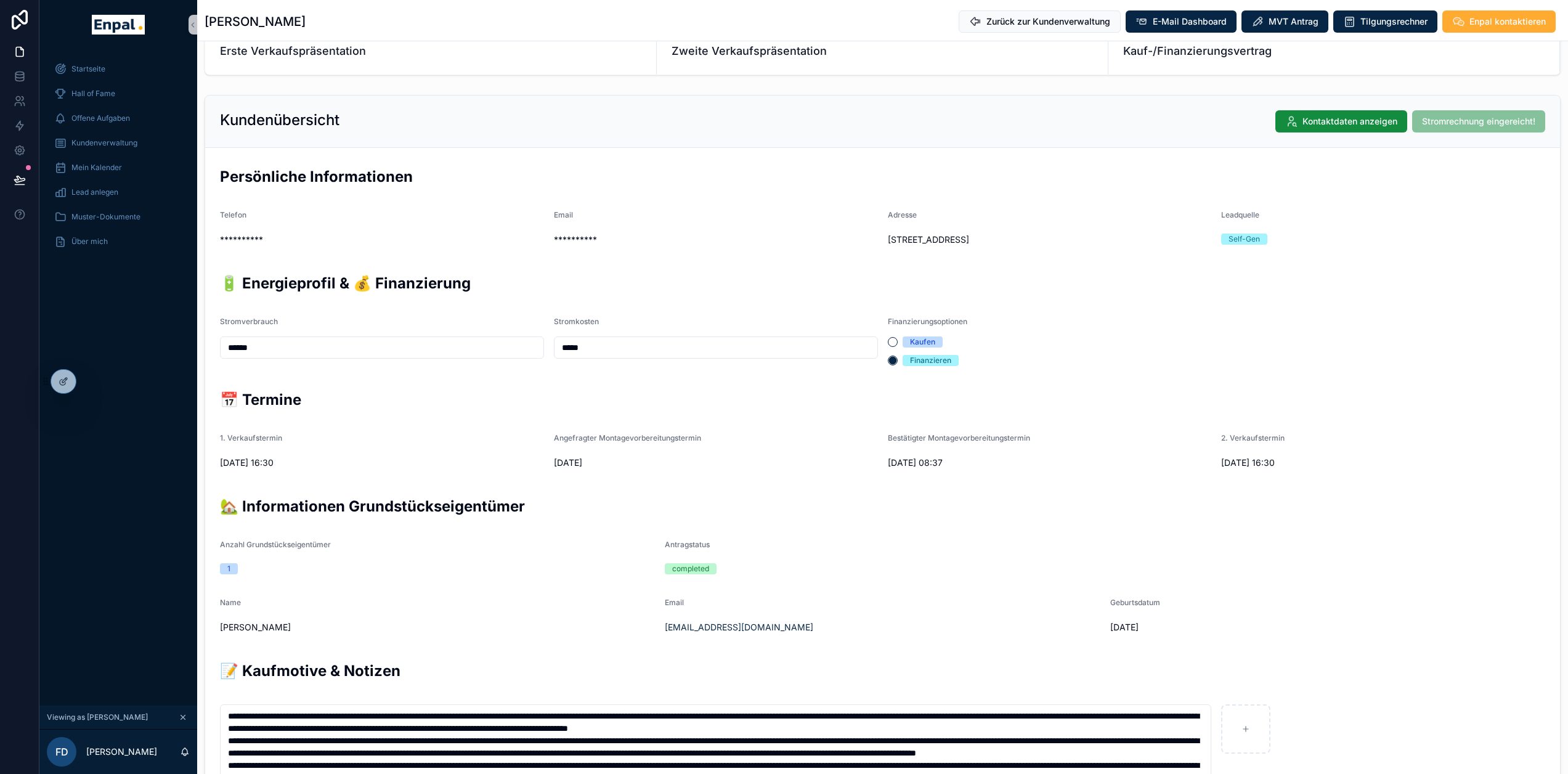
scroll to position [185, 0]
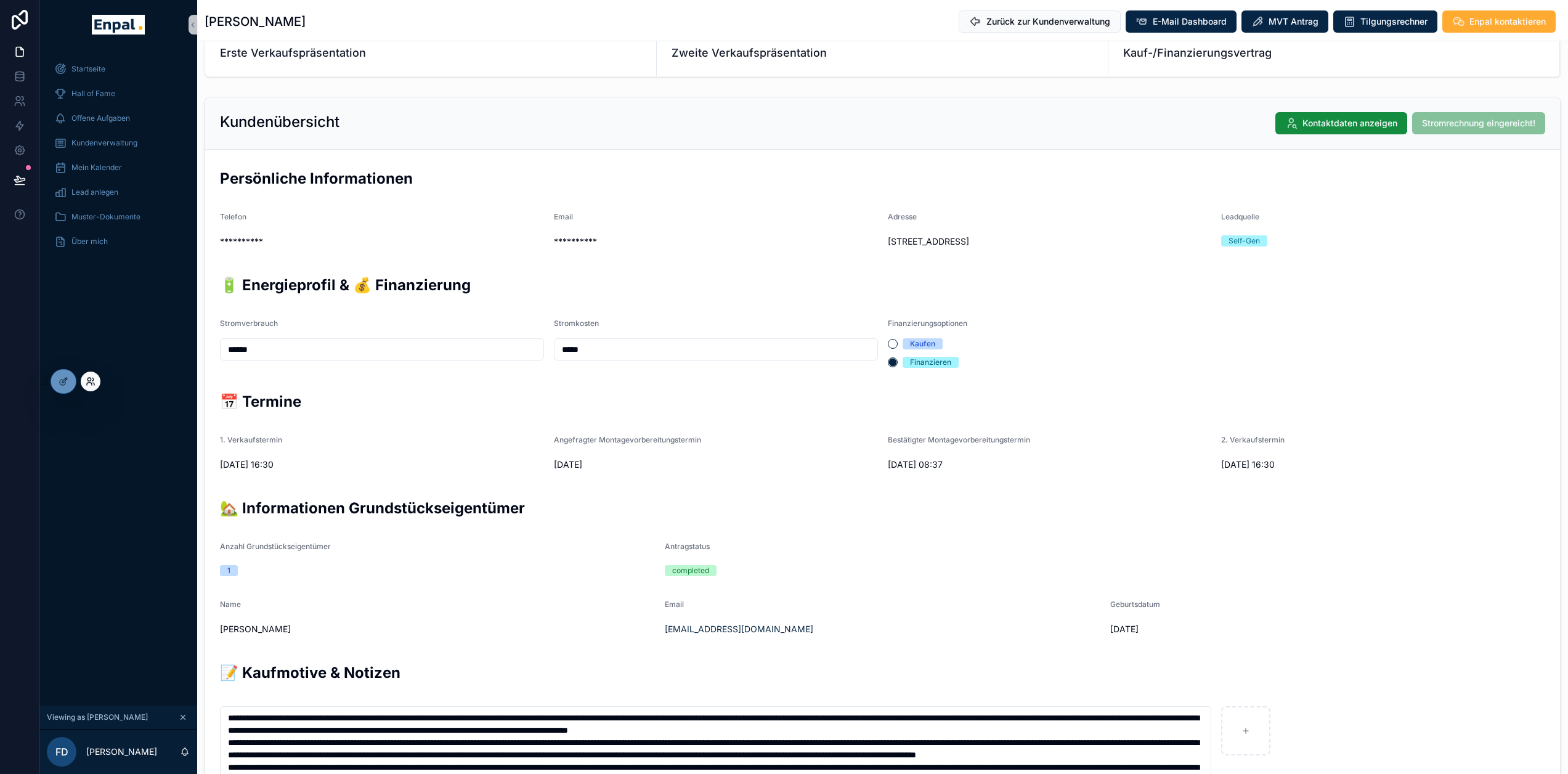
click at [89, 377] on icon at bounding box center [89, 379] width 3 height 3
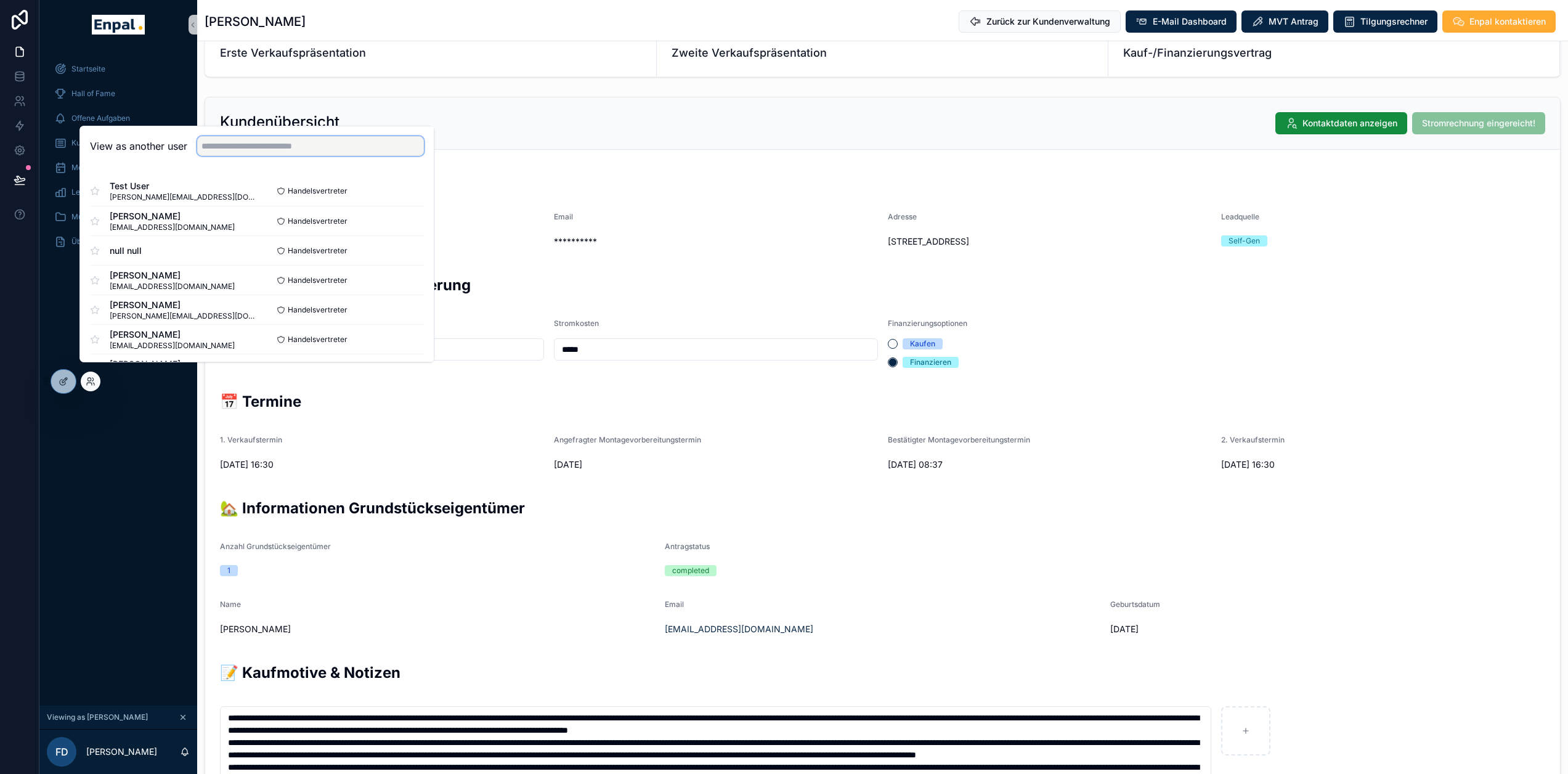
click at [236, 156] on input "text" at bounding box center [311, 146] width 227 height 20
type input "****"
click at [416, 228] on button "Select" at bounding box center [407, 221] width 32 height 18
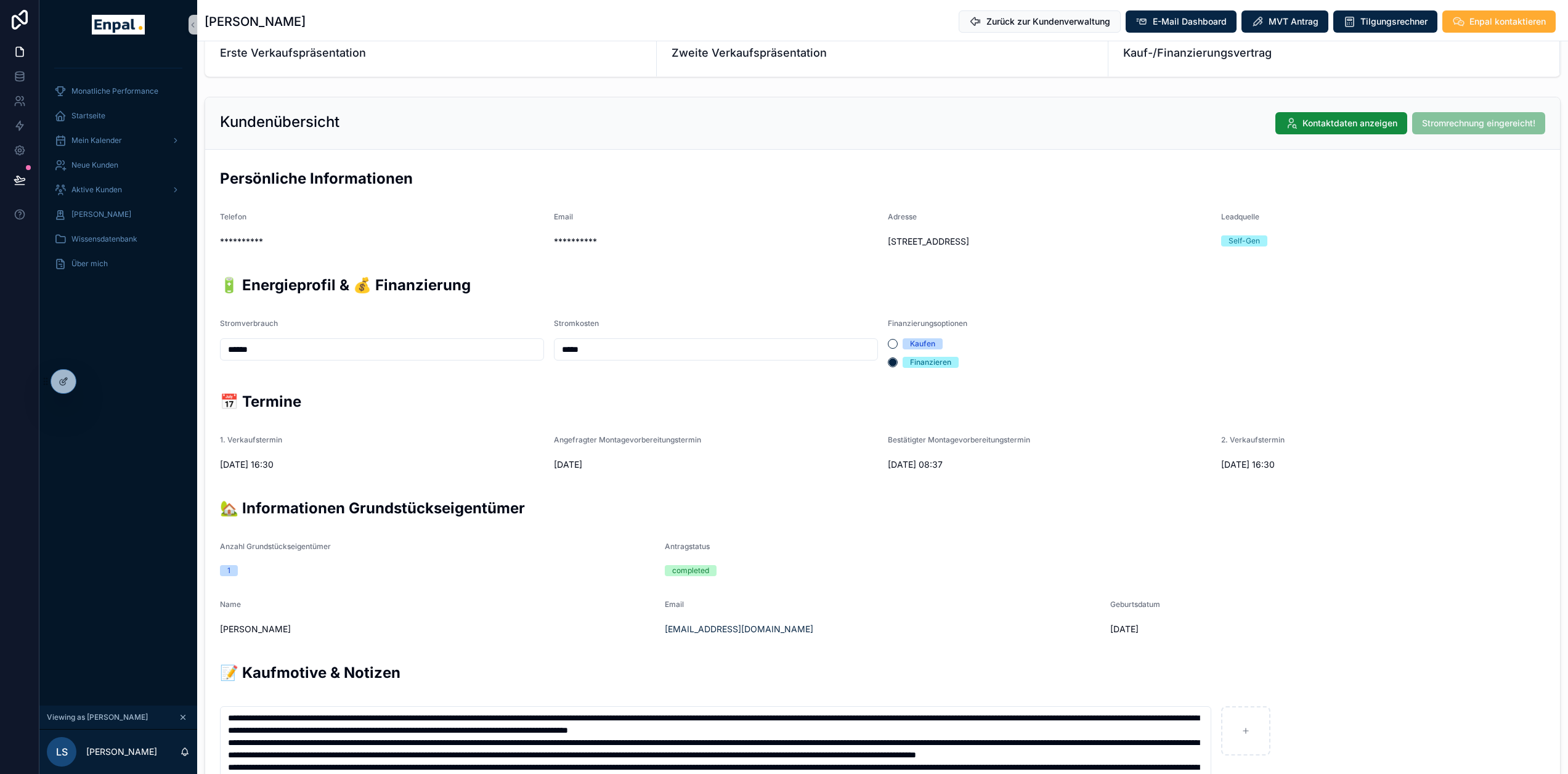
click at [144, 472] on div "Monatliche Performance Startseite Mein Kalender Neue Kunden Aktive Kunden Verlo…" at bounding box center [118, 377] width 157 height 656
click at [102, 184] on div "Aktive Kunden" at bounding box center [118, 190] width 128 height 20
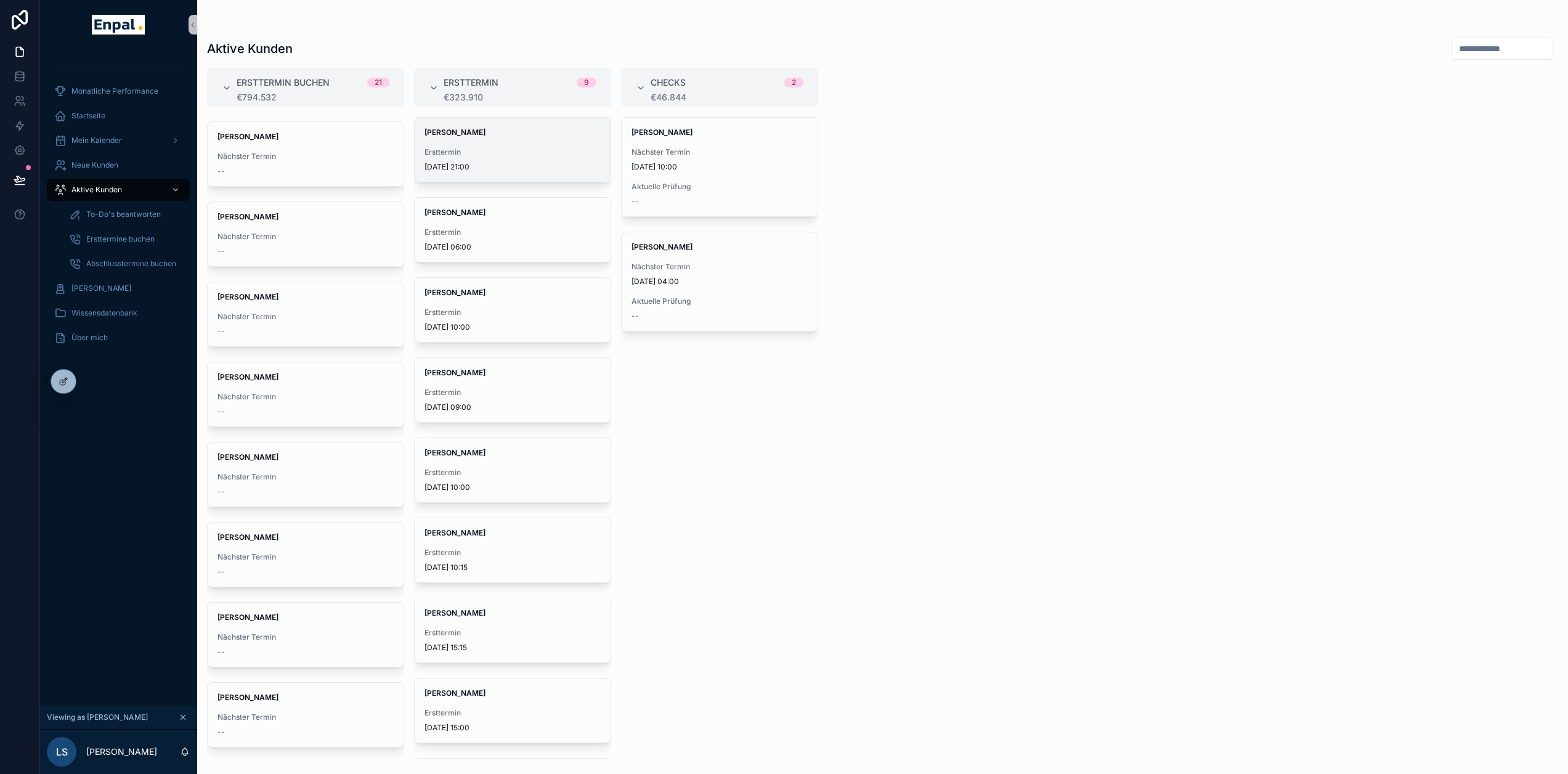
scroll to position [62, 0]
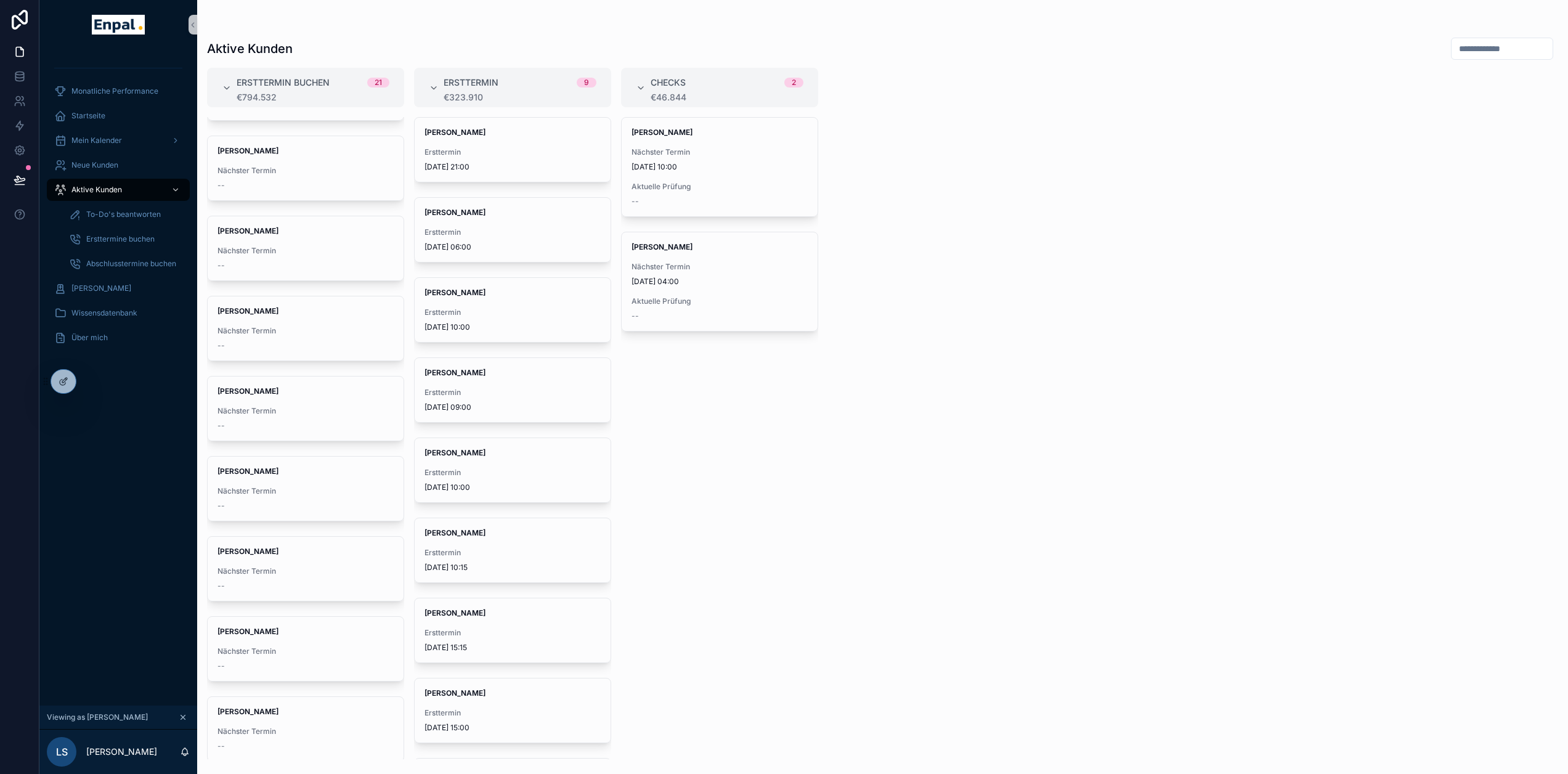
click at [104, 372] on div "Monatliche Performance Startseite Mein Kalender Neue Kunden Aktive Kunden To-Do…" at bounding box center [118, 377] width 157 height 656
click at [96, 377] on div at bounding box center [91, 382] width 20 height 20
click at [91, 379] on icon at bounding box center [89, 379] width 3 height 3
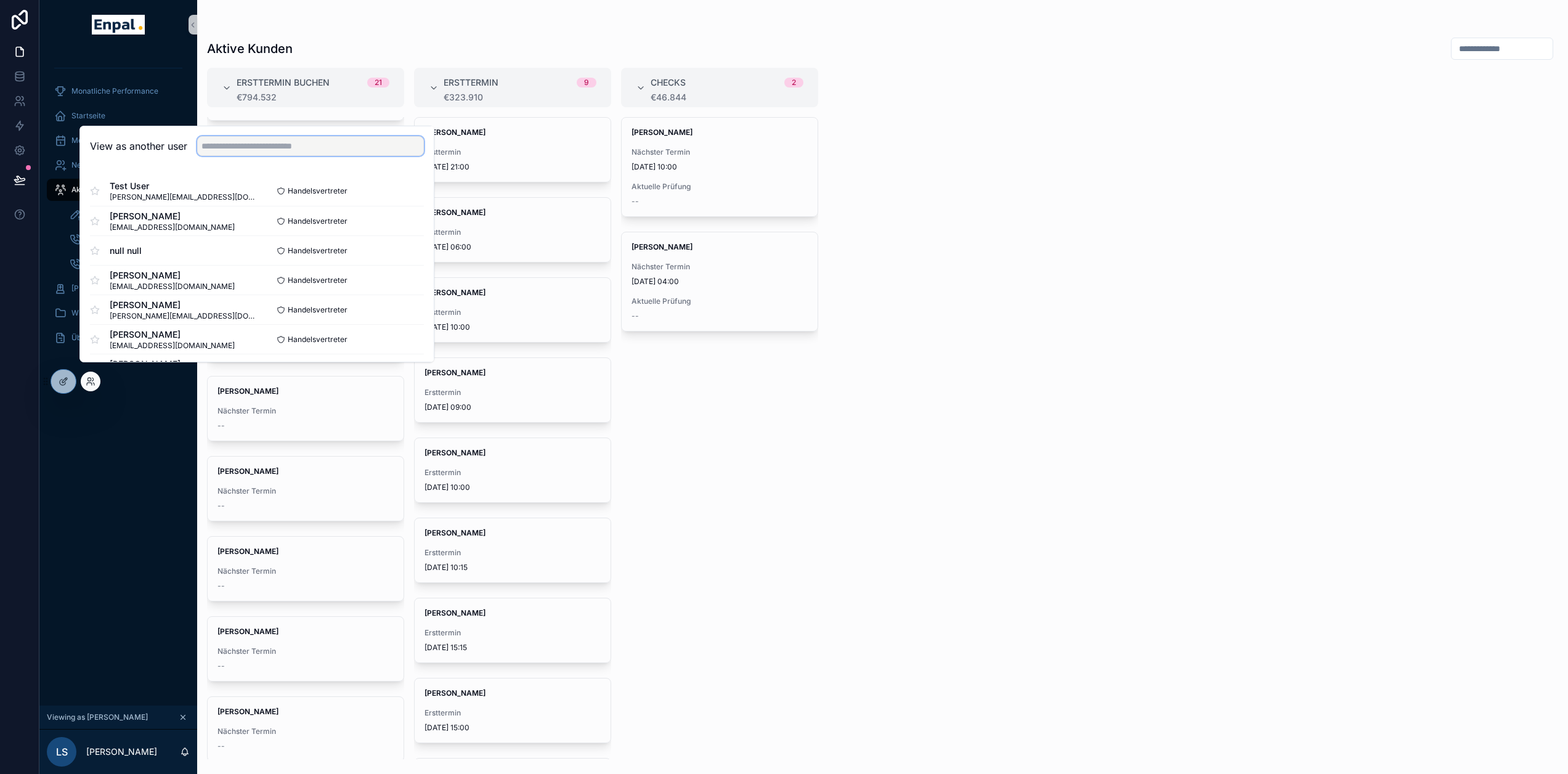
click at [269, 156] on input "text" at bounding box center [311, 146] width 227 height 20
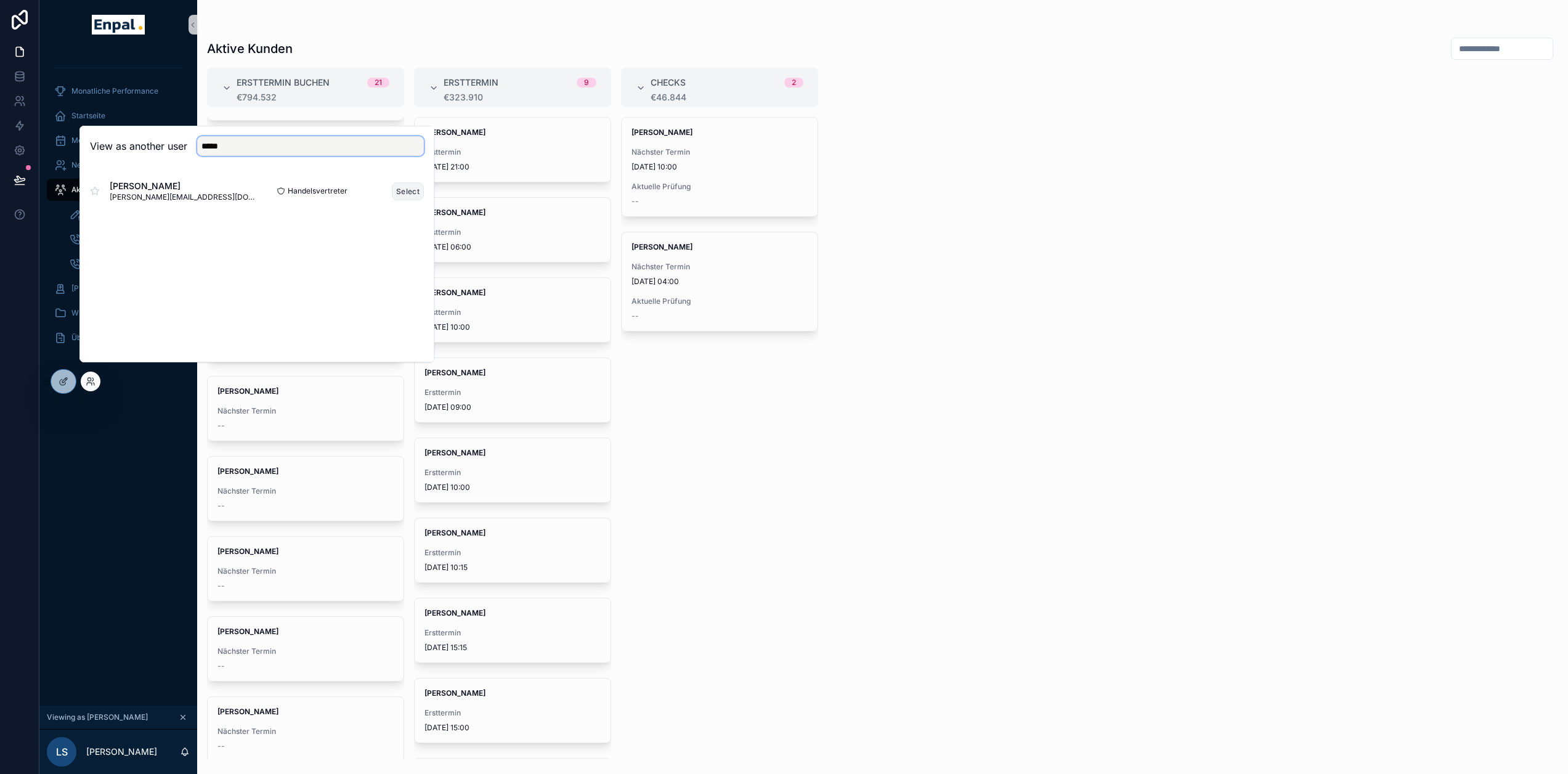
type input "*****"
click at [409, 197] on button "Select" at bounding box center [407, 191] width 32 height 18
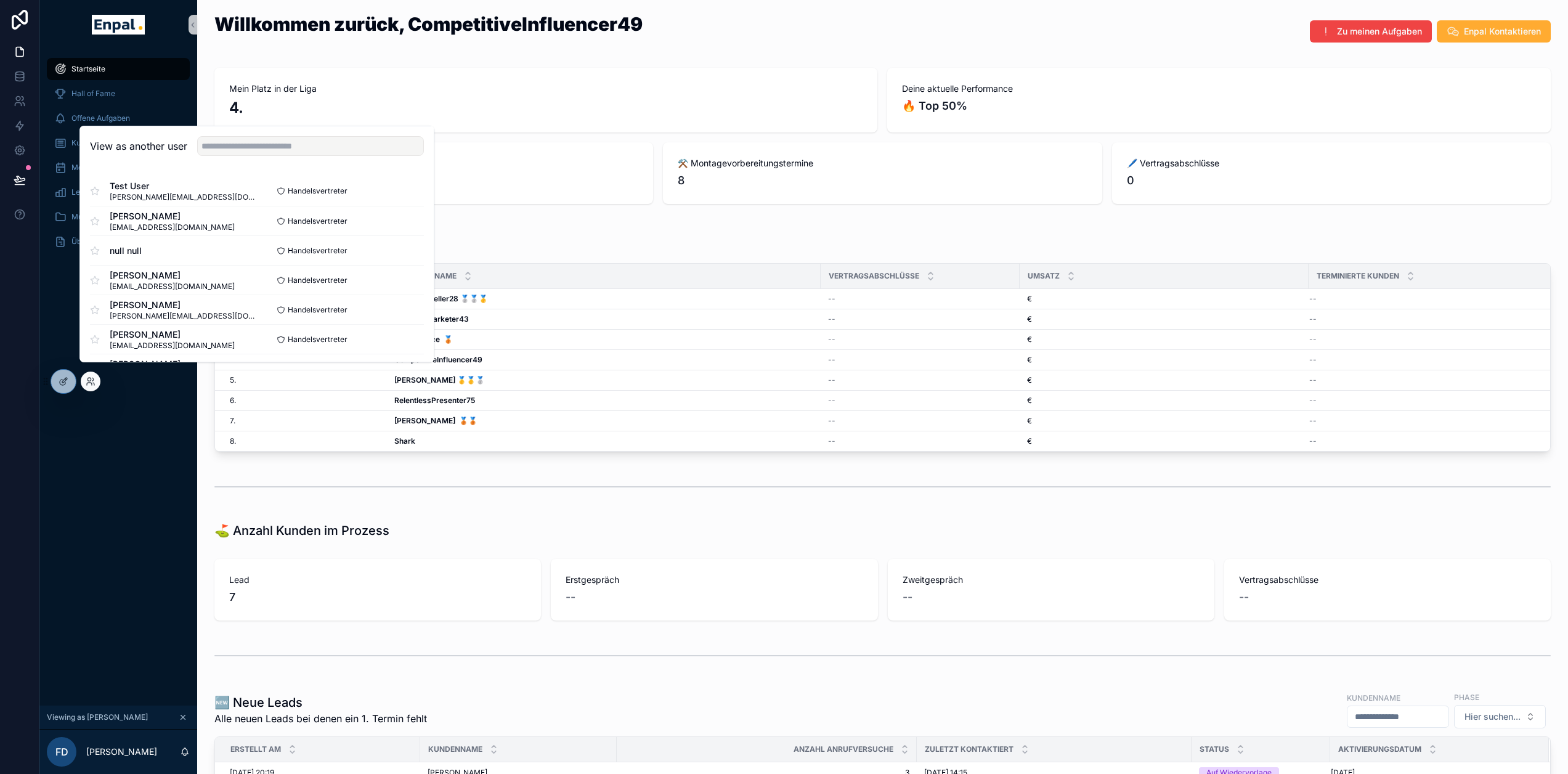
click at [143, 529] on div "Startseite Hall of Fame Offene Aufgaben Kundenverwaltung Mein Kalender Lead anl…" at bounding box center [118, 377] width 157 height 656
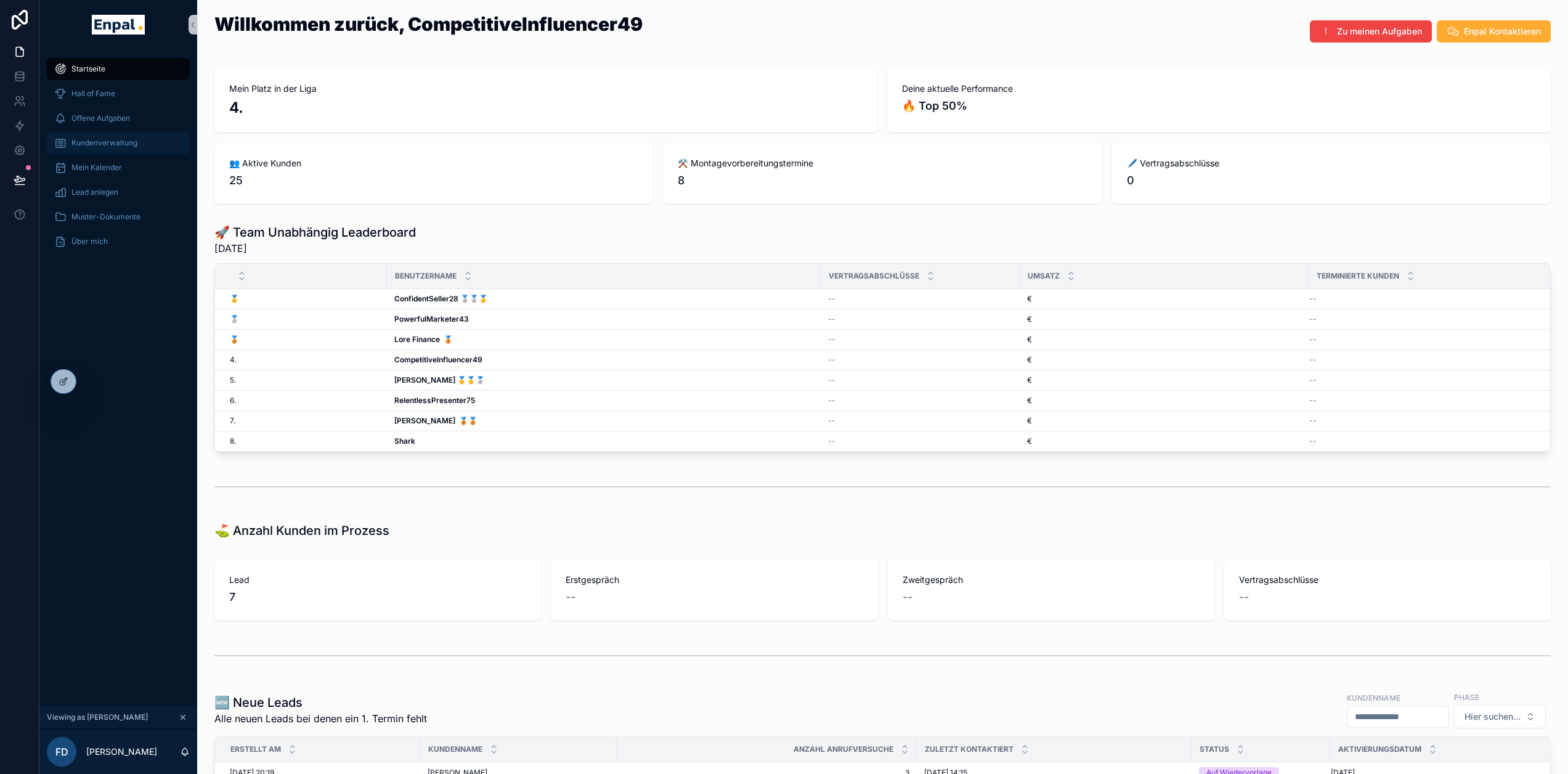
click at [105, 150] on div "Kundenverwaltung" at bounding box center [118, 143] width 128 height 20
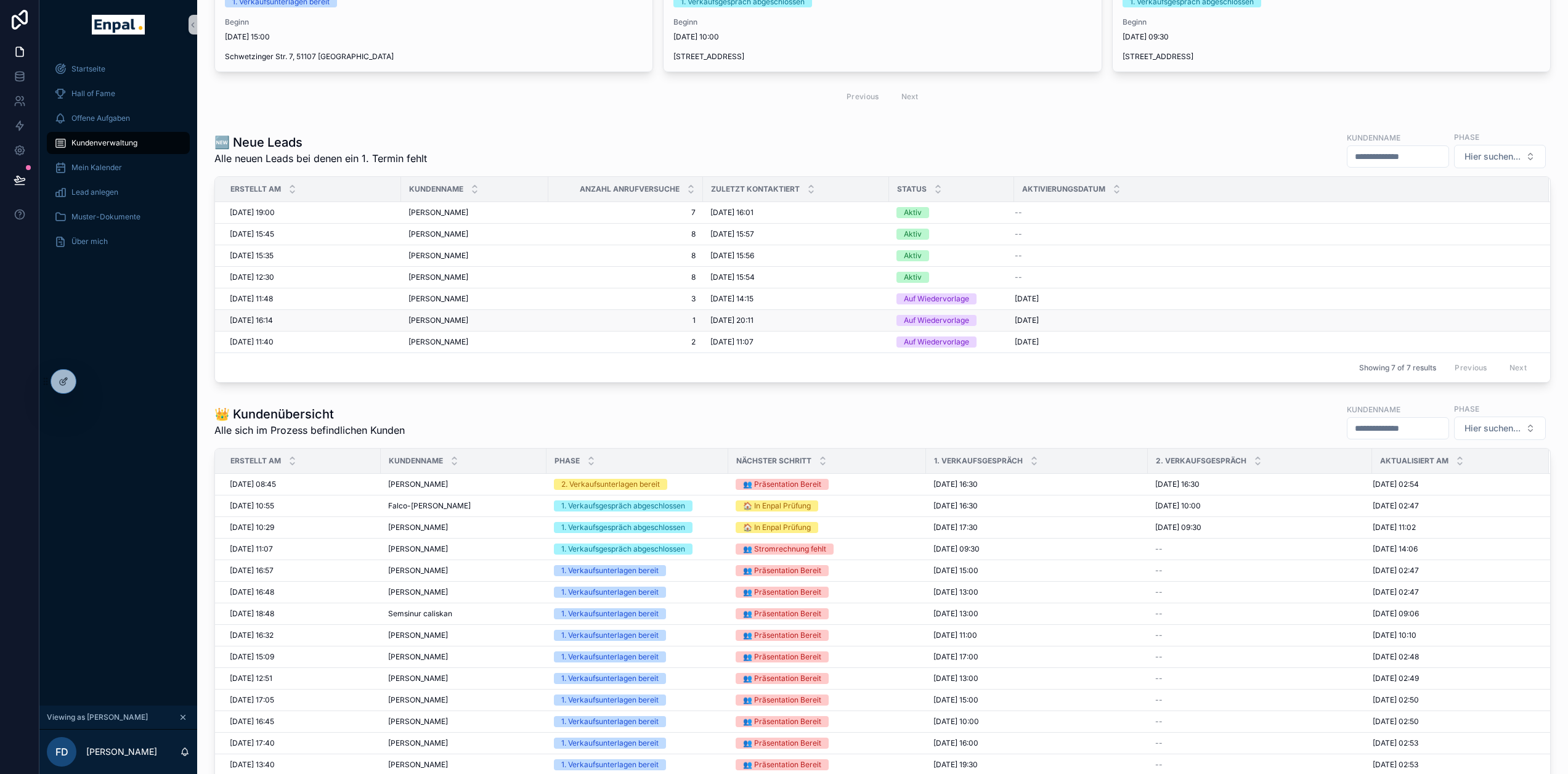
scroll to position [308, 0]
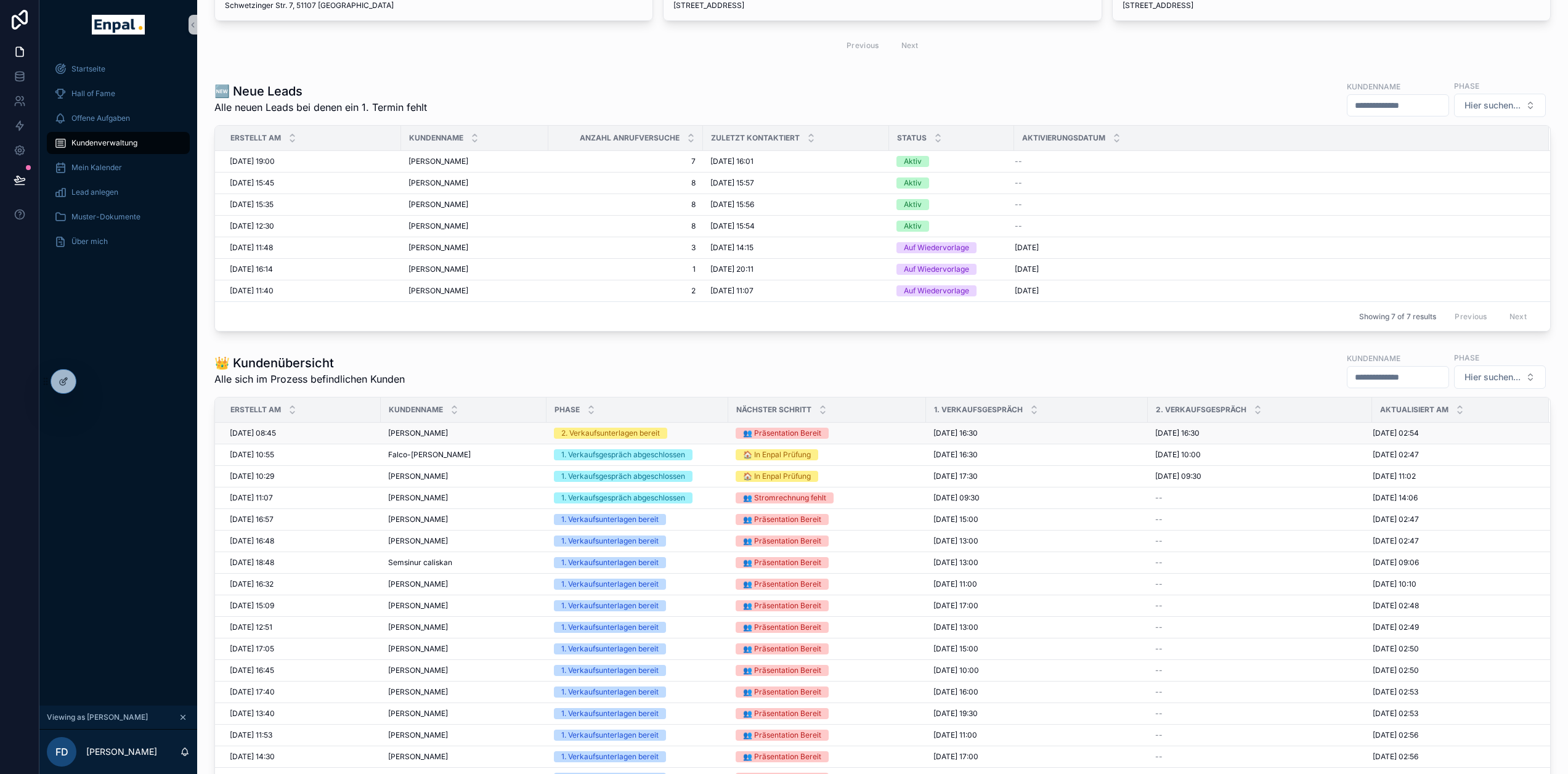
click at [487, 432] on div "Hans-Peter Bielefeldt Hans-Peter Bielefeldt" at bounding box center [463, 433] width 151 height 10
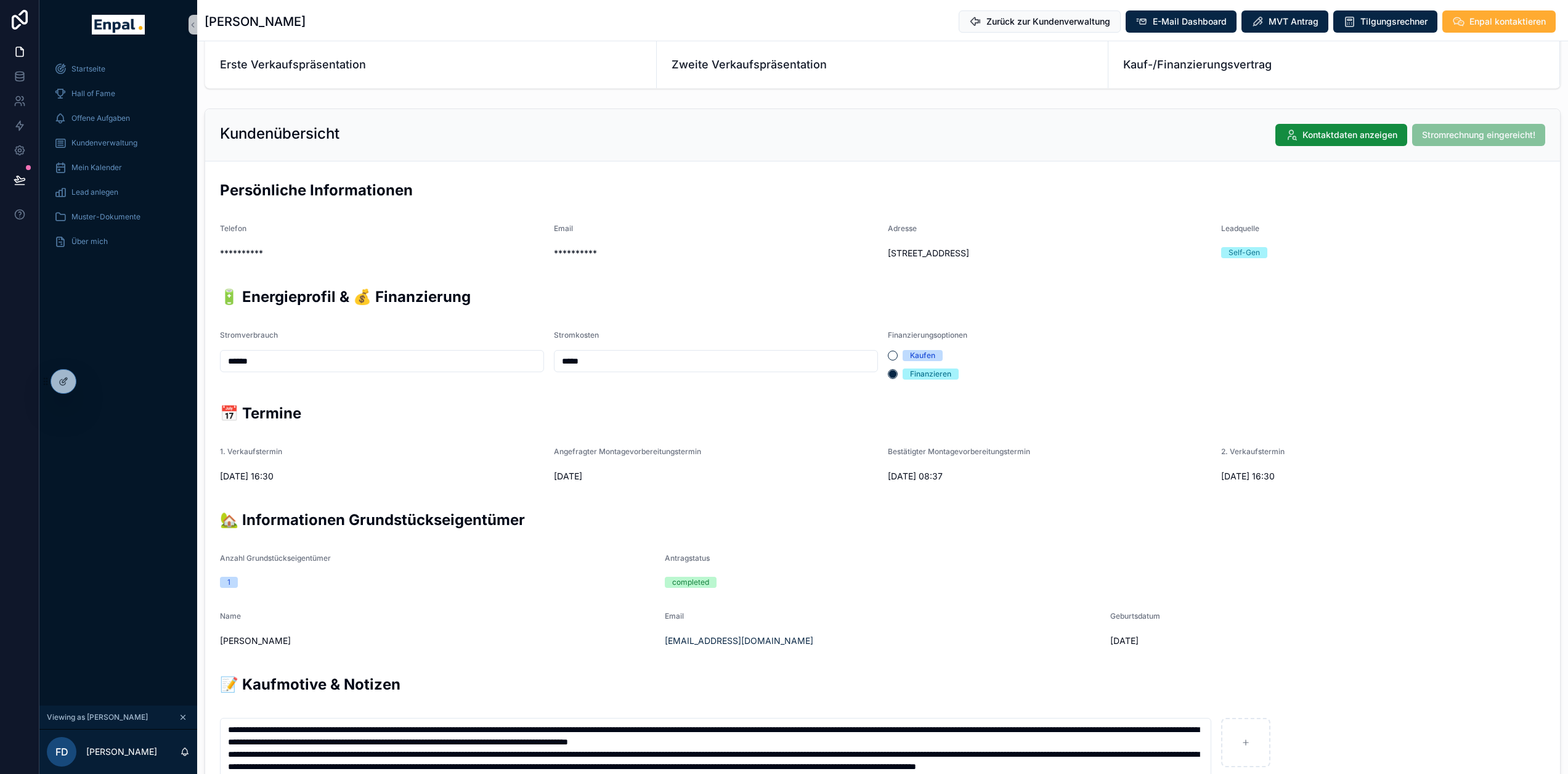
scroll to position [123, 0]
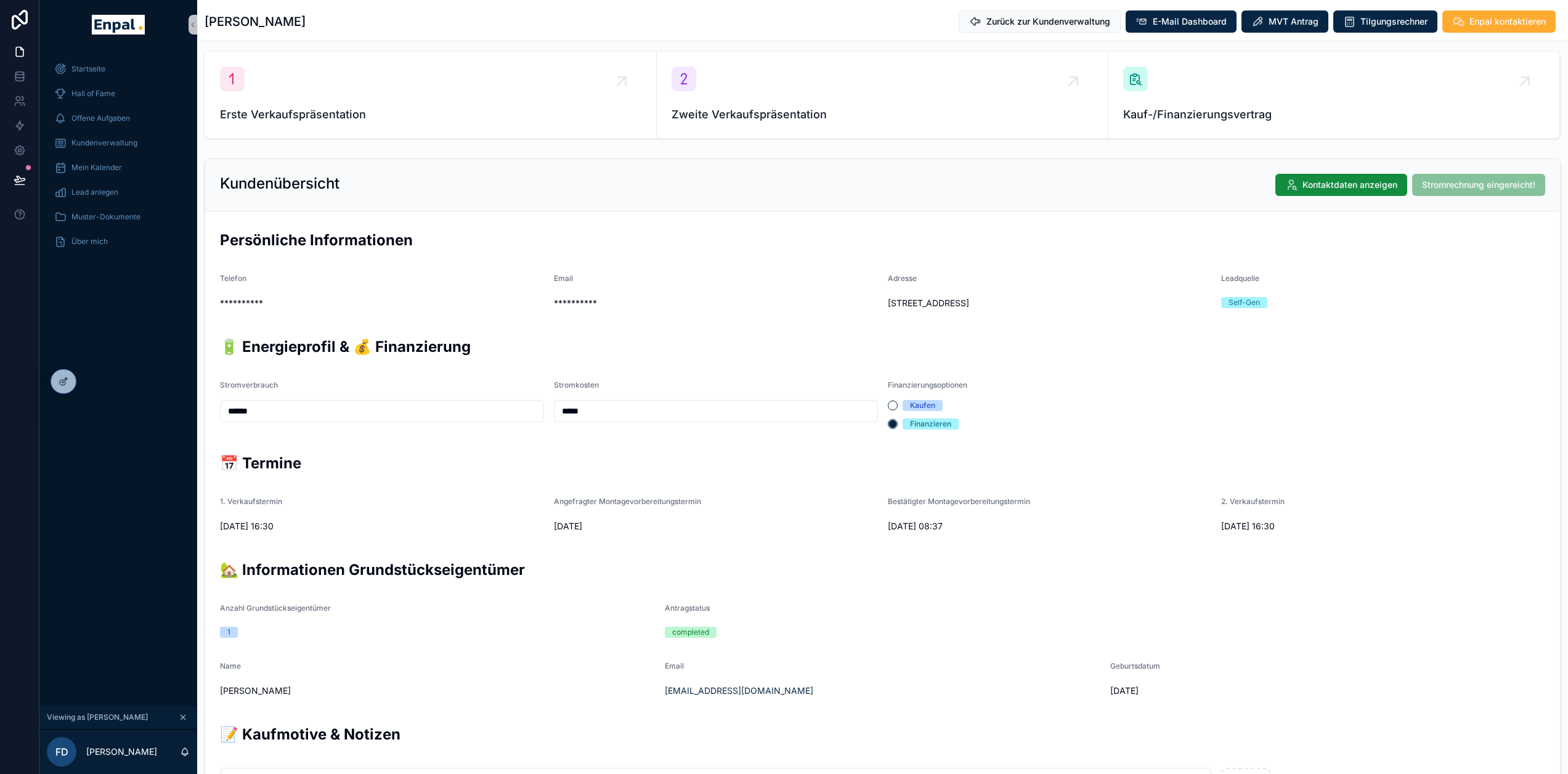
drag, startPoint x: 545, startPoint y: 528, endPoint x: 735, endPoint y: 529, distance: 190.0
click at [591, 525] on form "**********" at bounding box center [882, 717] width 1355 height 1011
click at [738, 529] on span "2.8.2025" at bounding box center [716, 526] width 324 height 12
drag, startPoint x: 881, startPoint y: 521, endPoint x: 974, endPoint y: 523, distance: 93.0
click at [969, 523] on form "**********" at bounding box center [882, 717] width 1355 height 1011
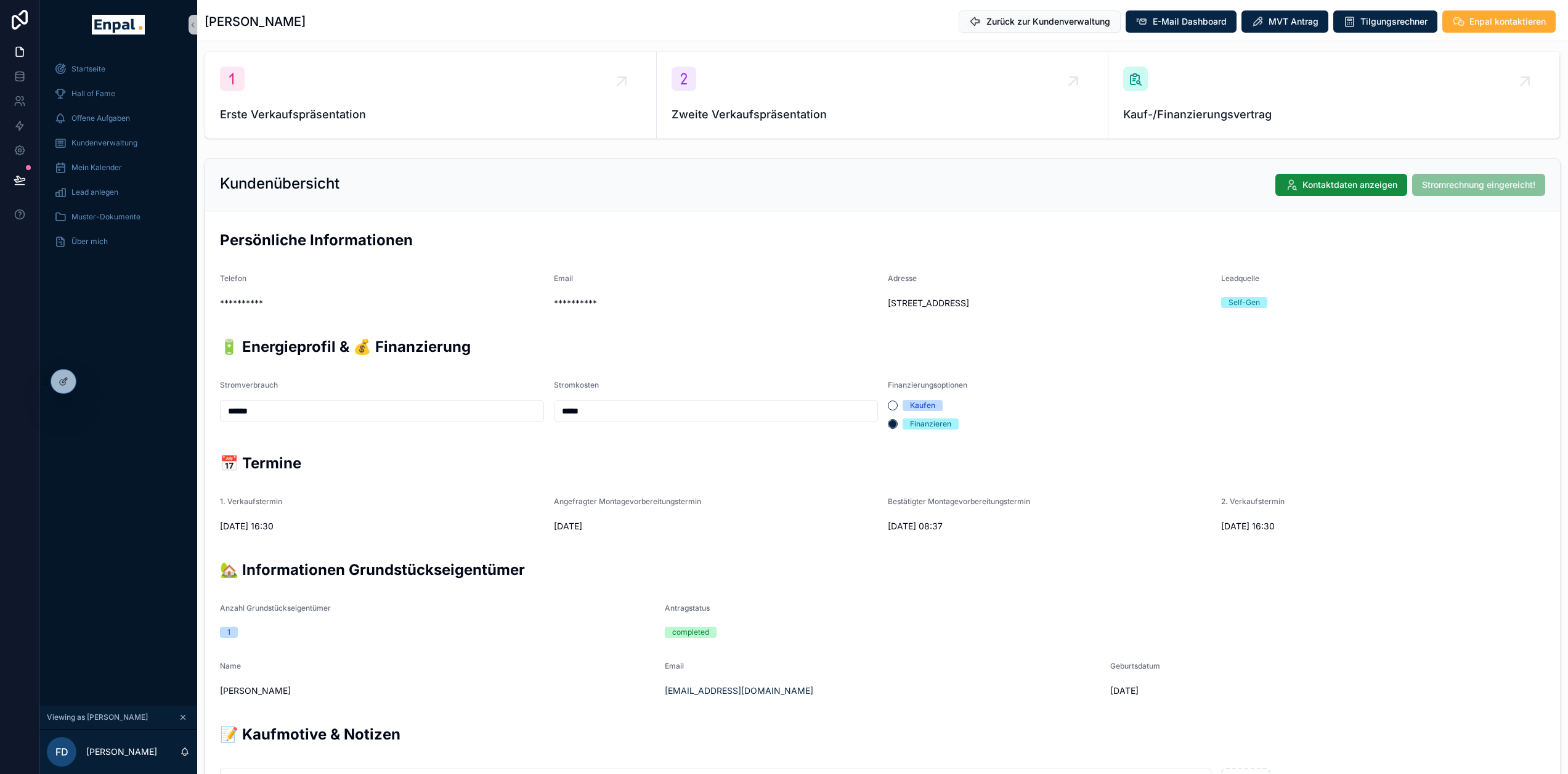
click at [981, 523] on span "7.8.2025 08:37" at bounding box center [1050, 526] width 324 height 12
drag, startPoint x: 588, startPoint y: 533, endPoint x: 767, endPoint y: 541, distance: 179.2
click at [620, 533] on form "**********" at bounding box center [882, 717] width 1355 height 1011
click at [903, 520] on span "7.8.2025 08:37" at bounding box center [1050, 526] width 324 height 12
drag, startPoint x: 572, startPoint y: 485, endPoint x: 921, endPoint y: 529, distance: 351.8
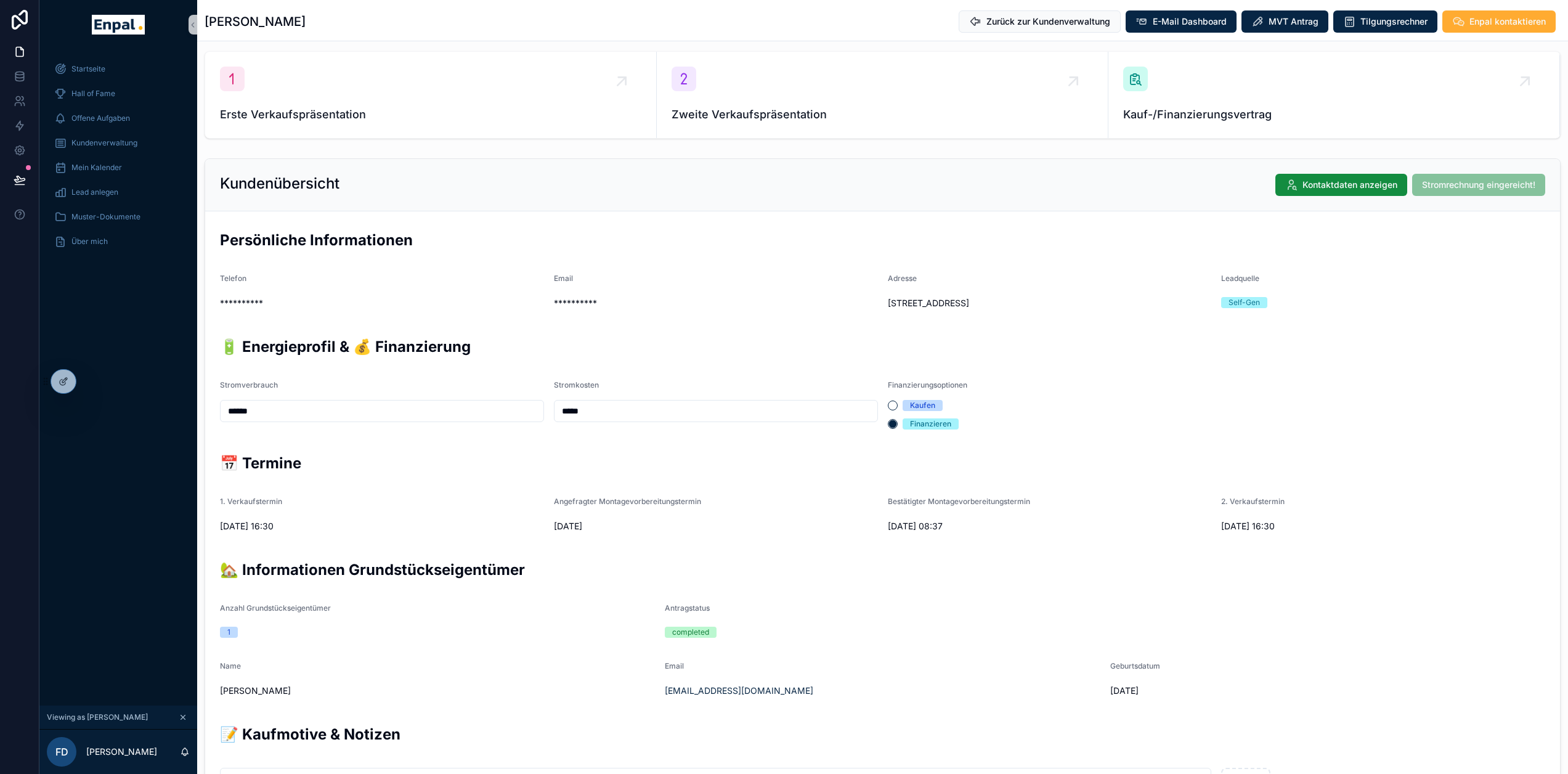
click at [978, 528] on form "**********" at bounding box center [882, 717] width 1355 height 1011
click at [604, 529] on span "2.8.2025" at bounding box center [716, 526] width 324 height 12
